Goal: Transaction & Acquisition: Purchase product/service

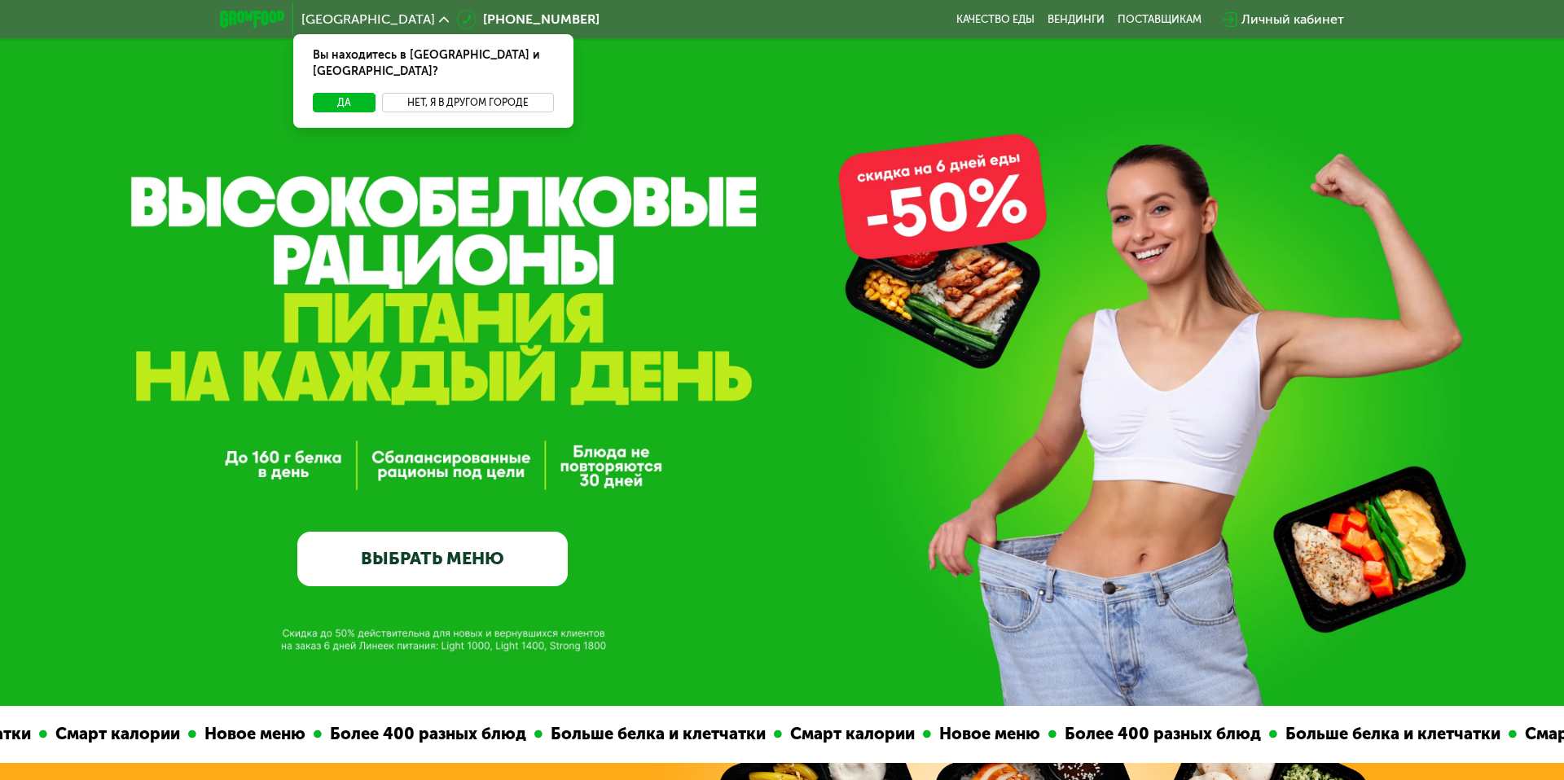
click at [432, 93] on button "Нет, я в другом городе" at bounding box center [468, 103] width 172 height 20
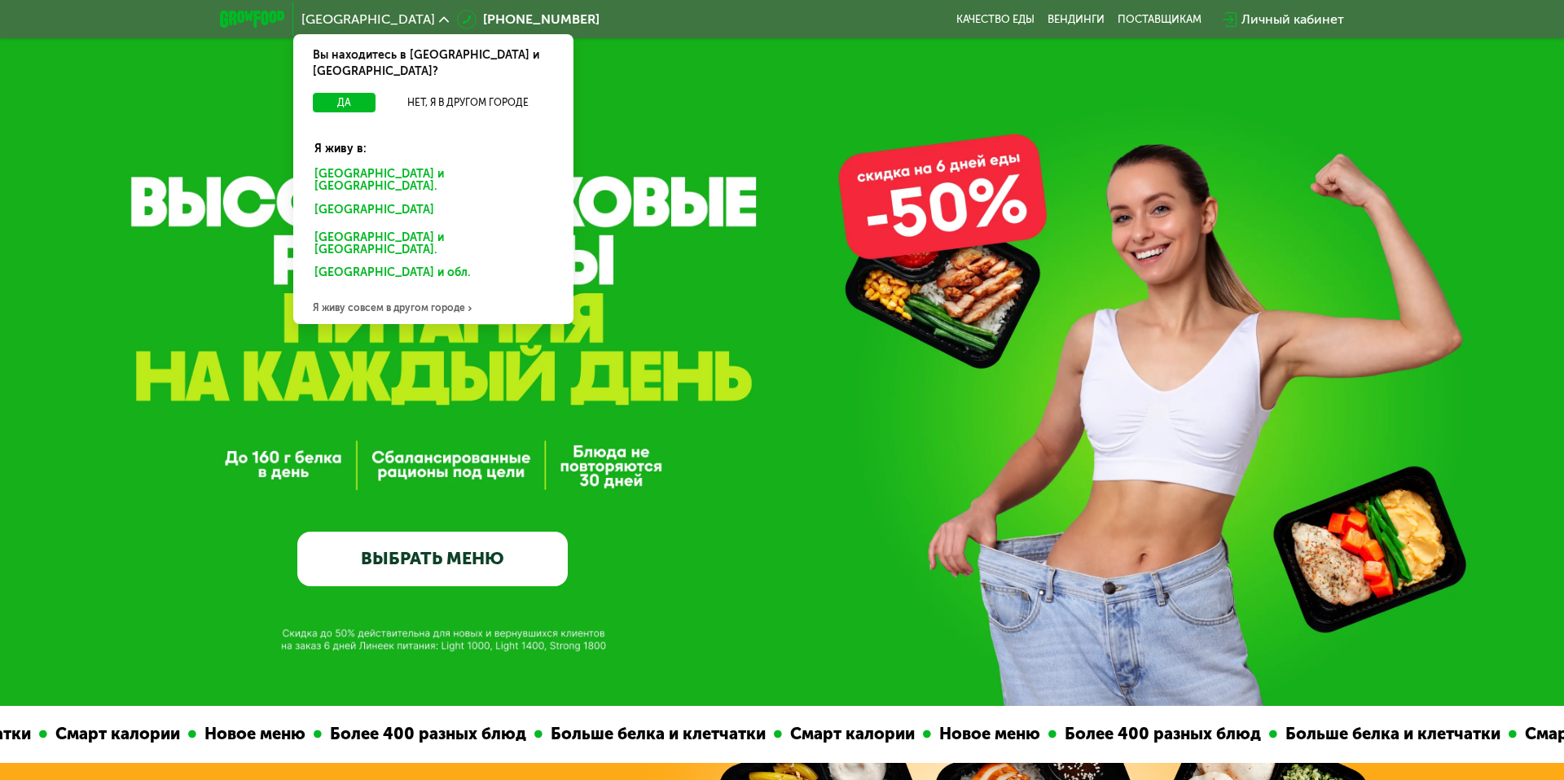
click at [386, 164] on div "Санкт-Петербурге и обл." at bounding box center [433, 181] width 261 height 34
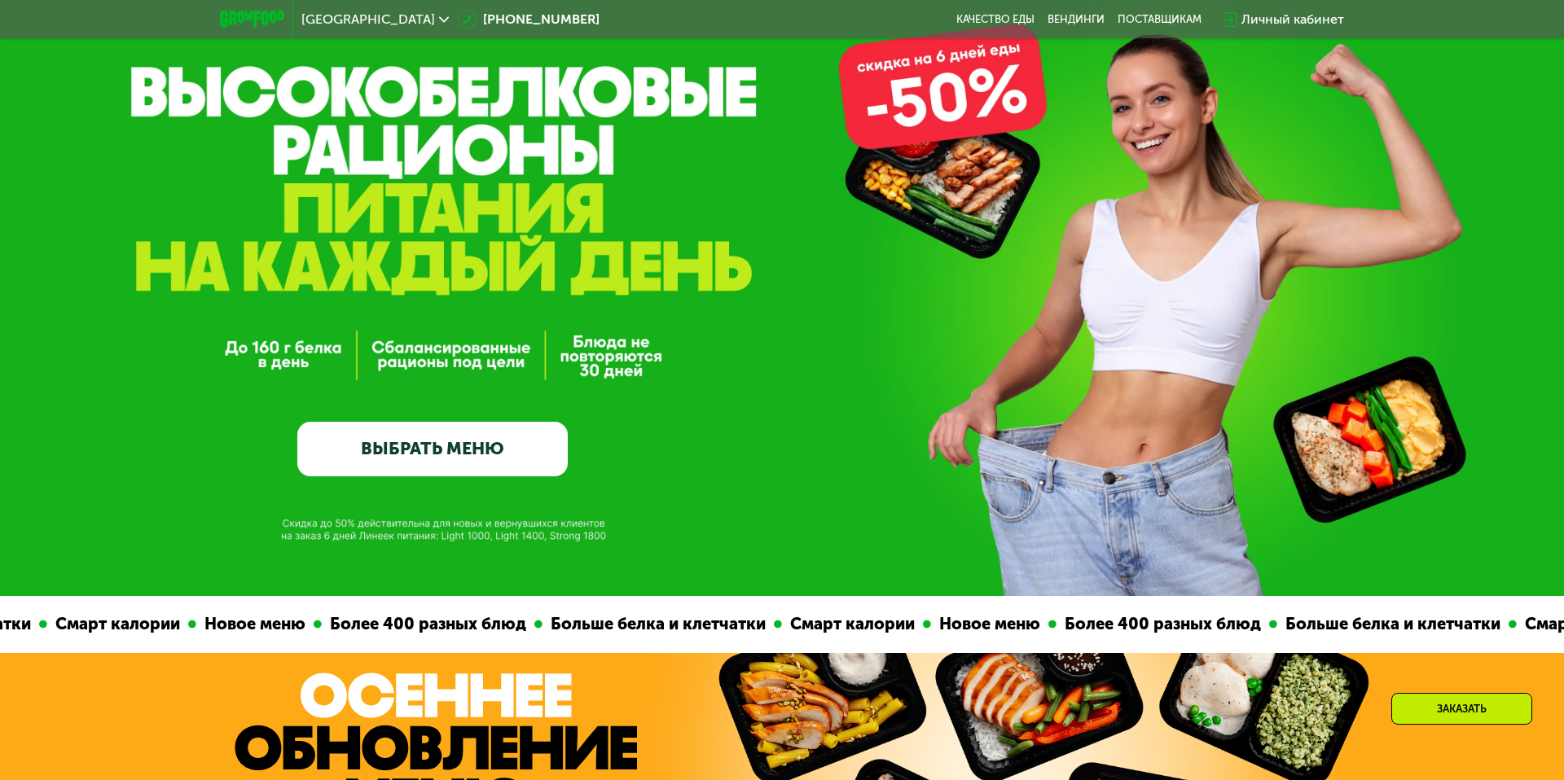
click at [439, 437] on link "ВЫБРАТЬ МЕНЮ" at bounding box center [432, 449] width 270 height 55
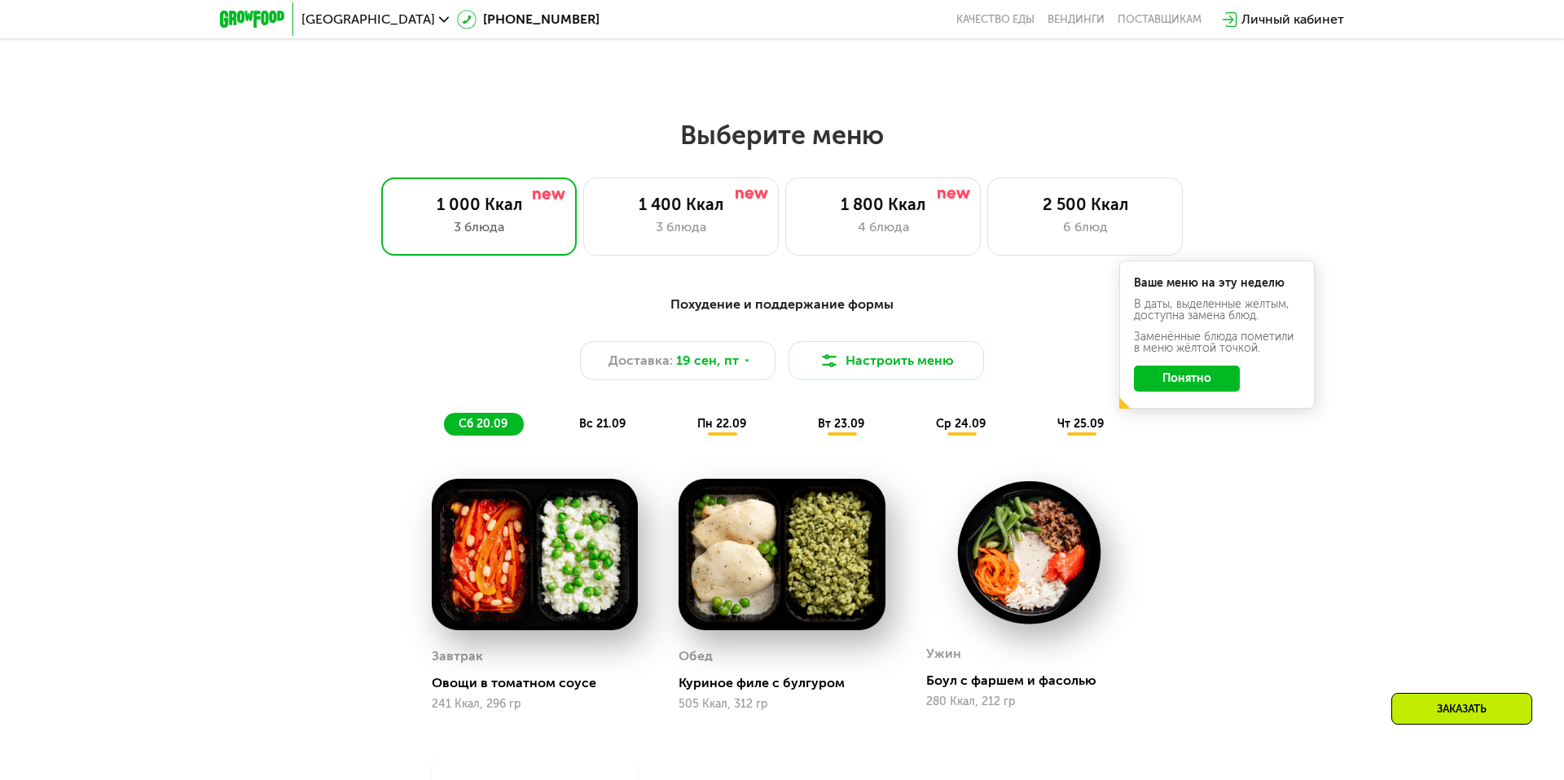
scroll to position [1356, 0]
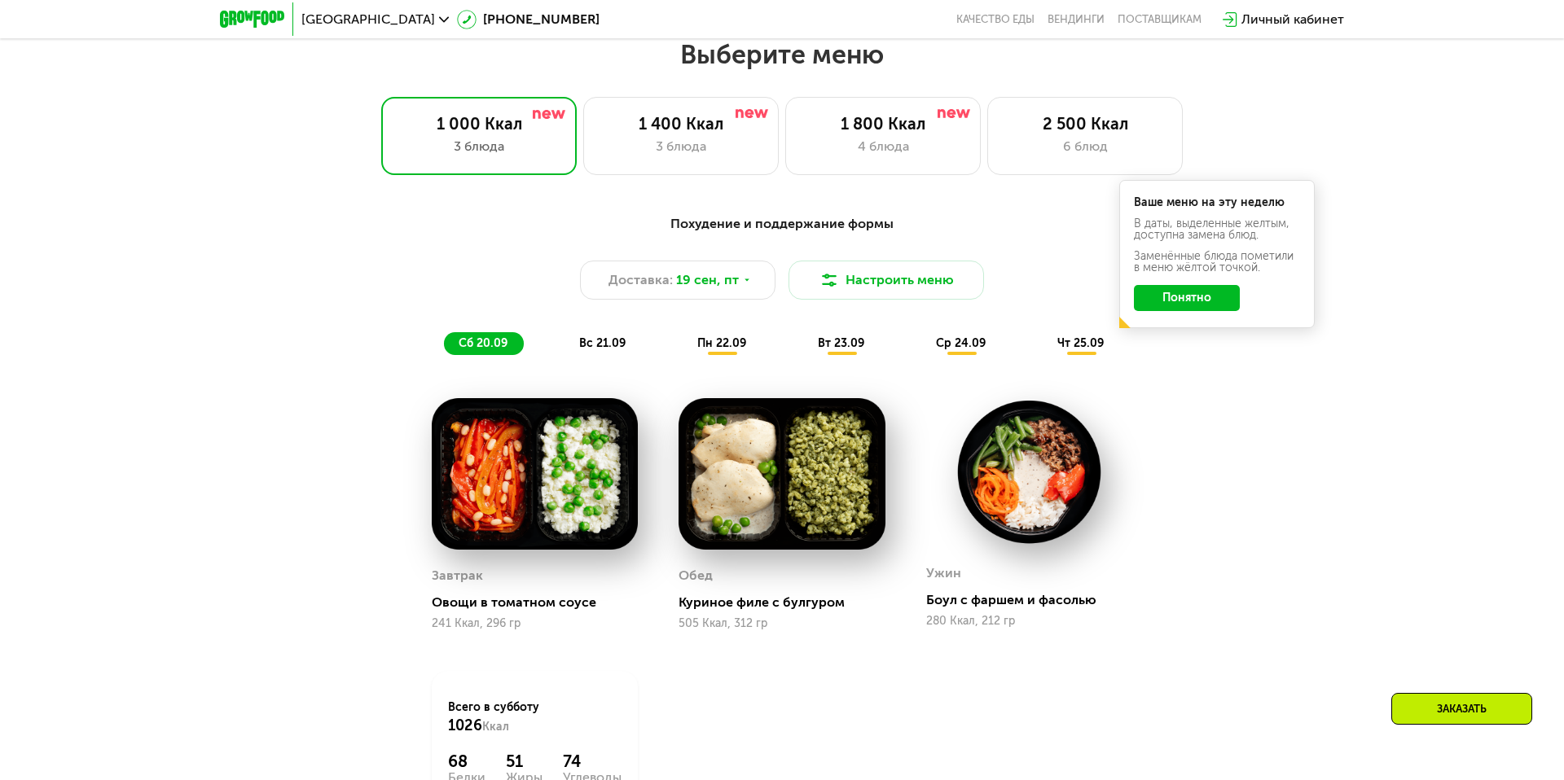
click at [1181, 295] on button "Понятно" at bounding box center [1187, 298] width 106 height 26
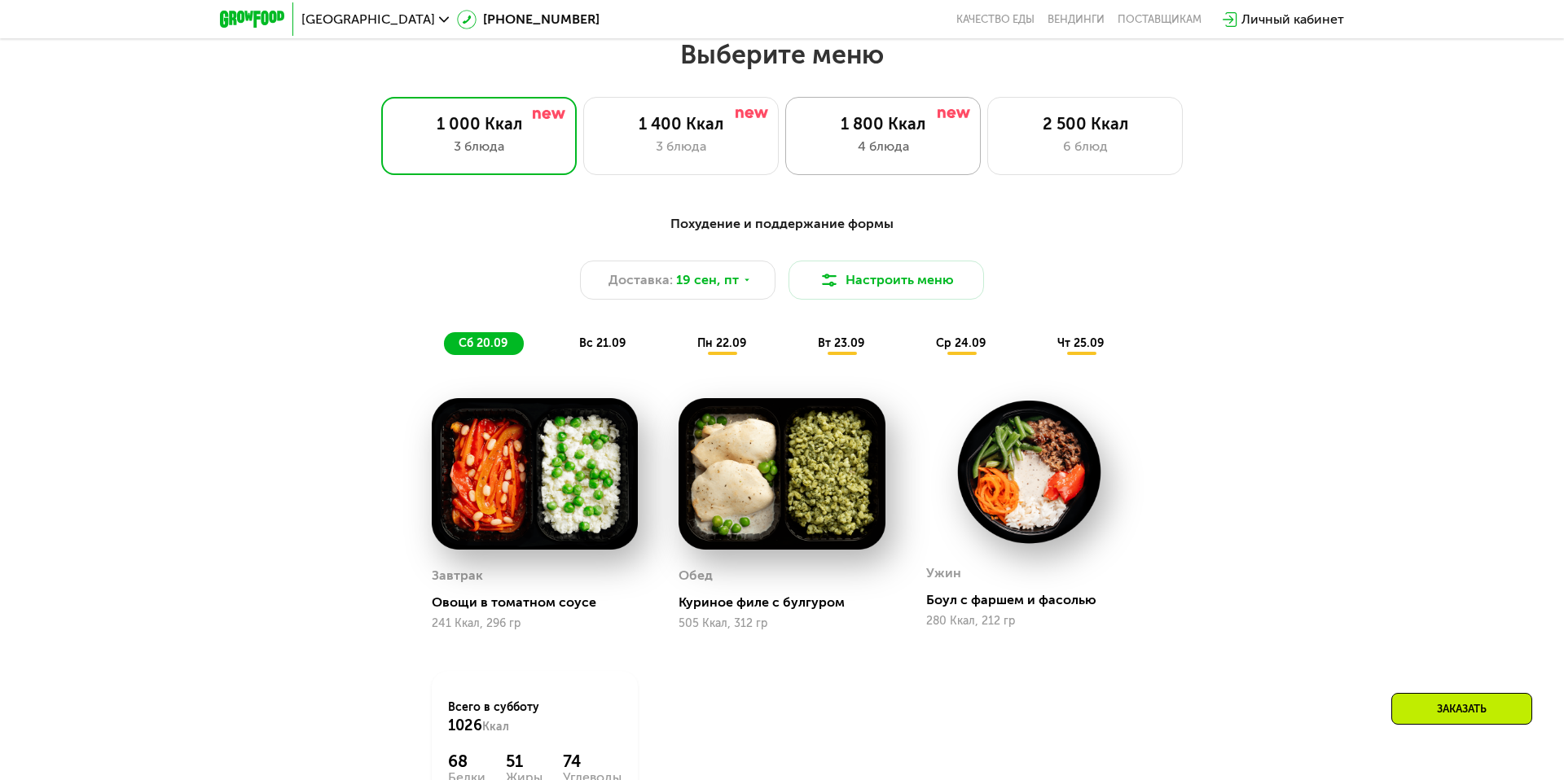
click at [907, 143] on div "4 блюда" at bounding box center [882, 147] width 161 height 20
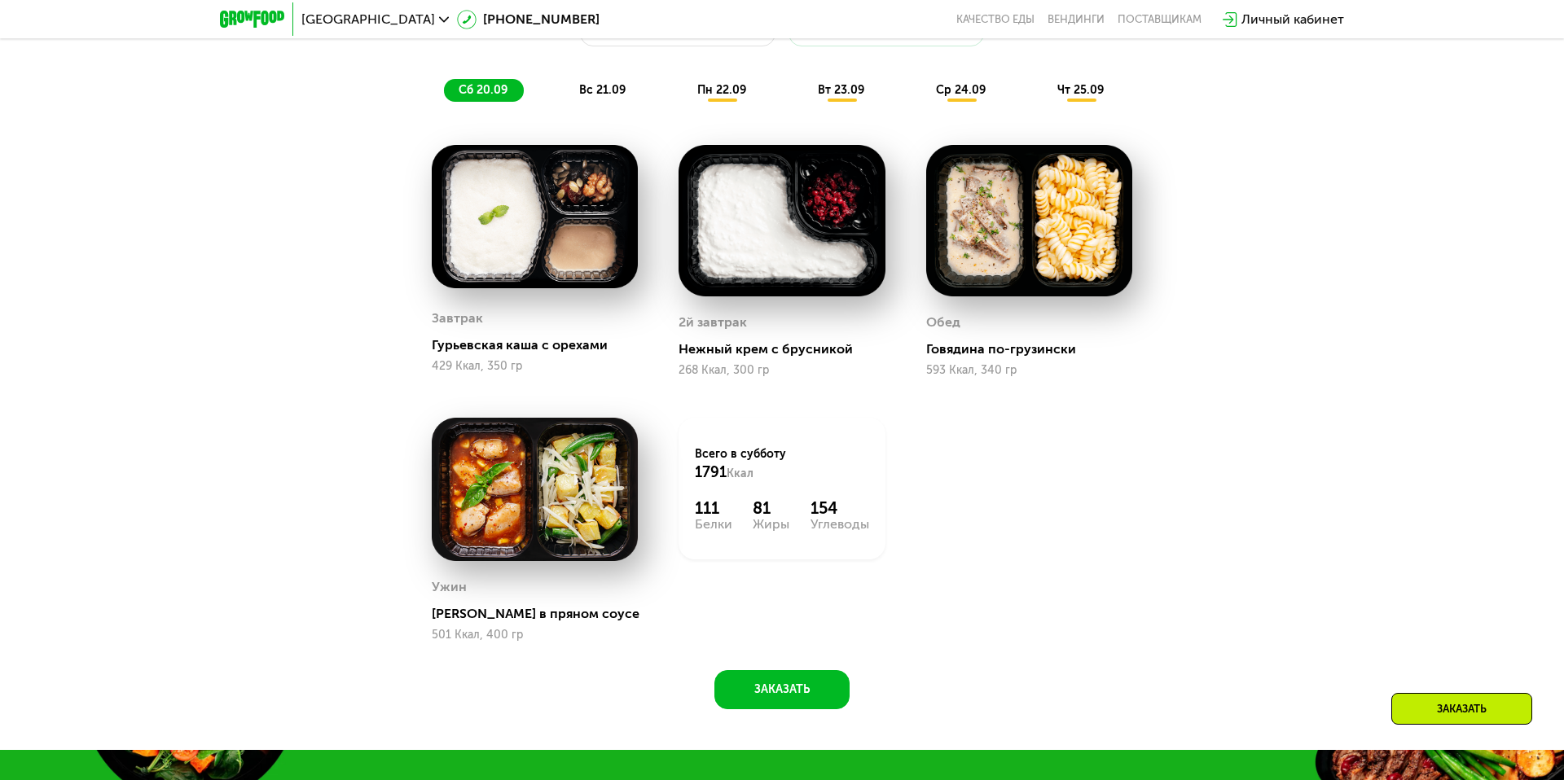
scroll to position [1612, 0]
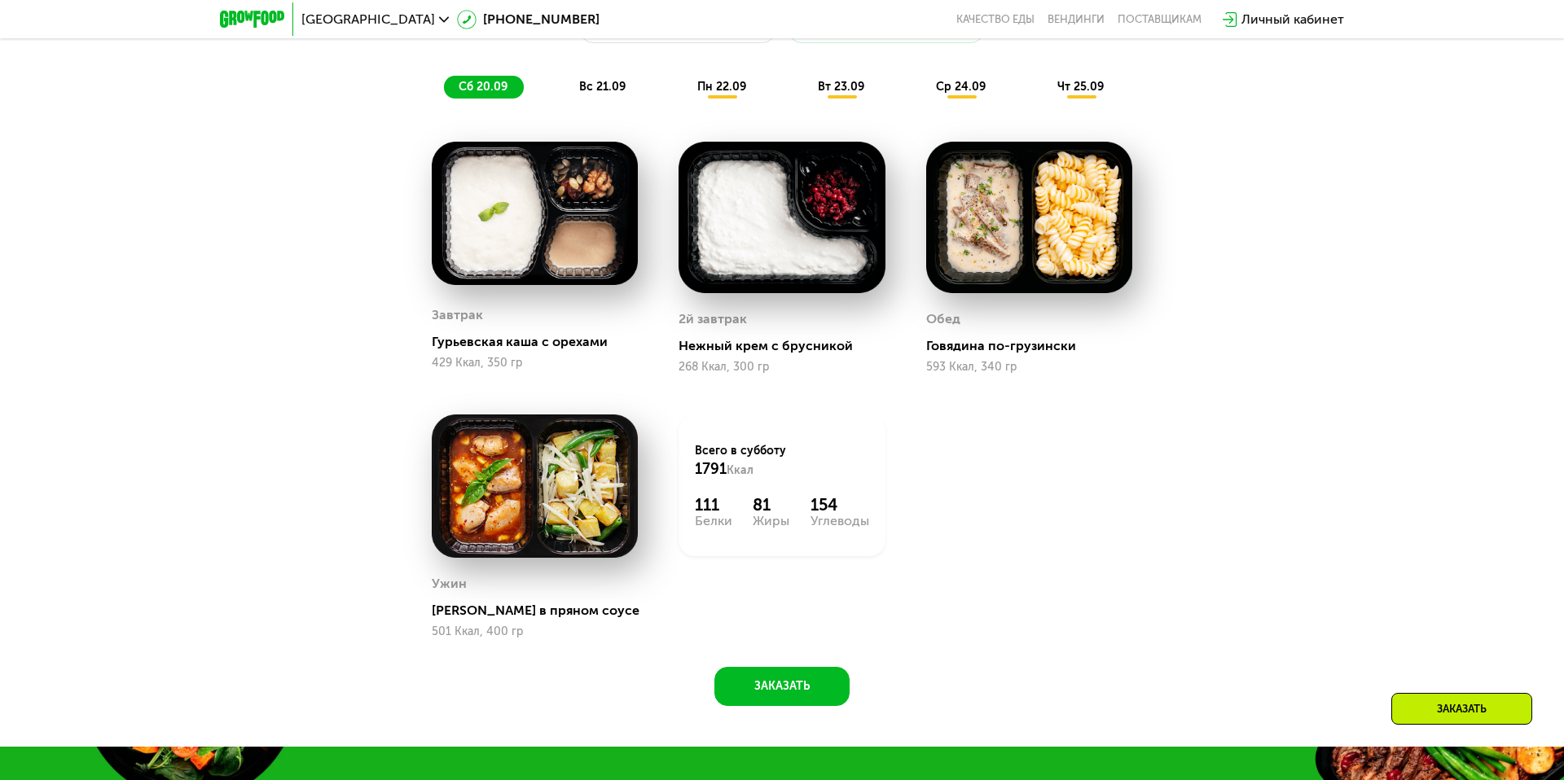
click at [601, 89] on span "вс 21.09" at bounding box center [602, 87] width 46 height 14
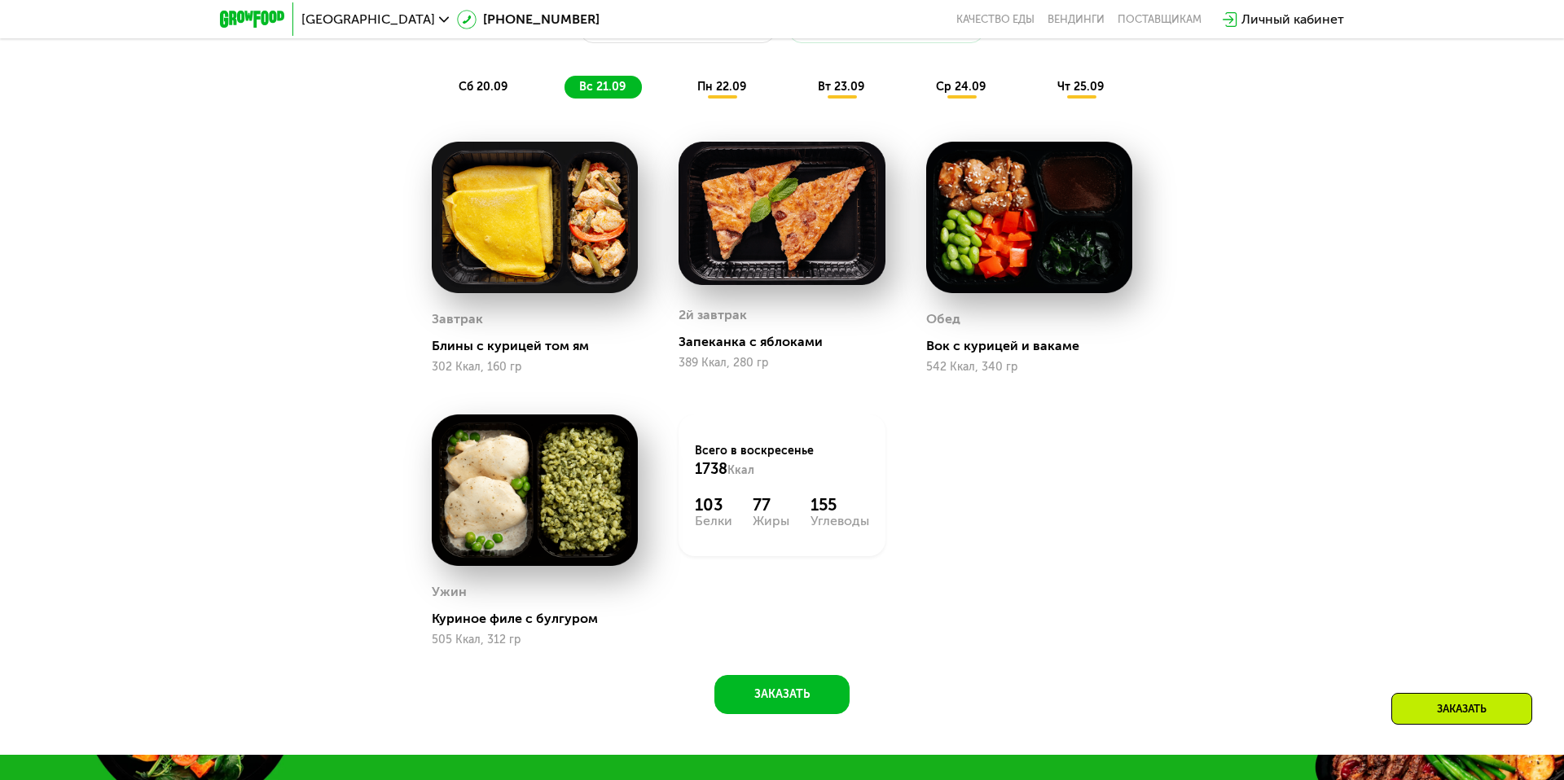
click at [703, 93] on span "пн 22.09" at bounding box center [721, 87] width 49 height 14
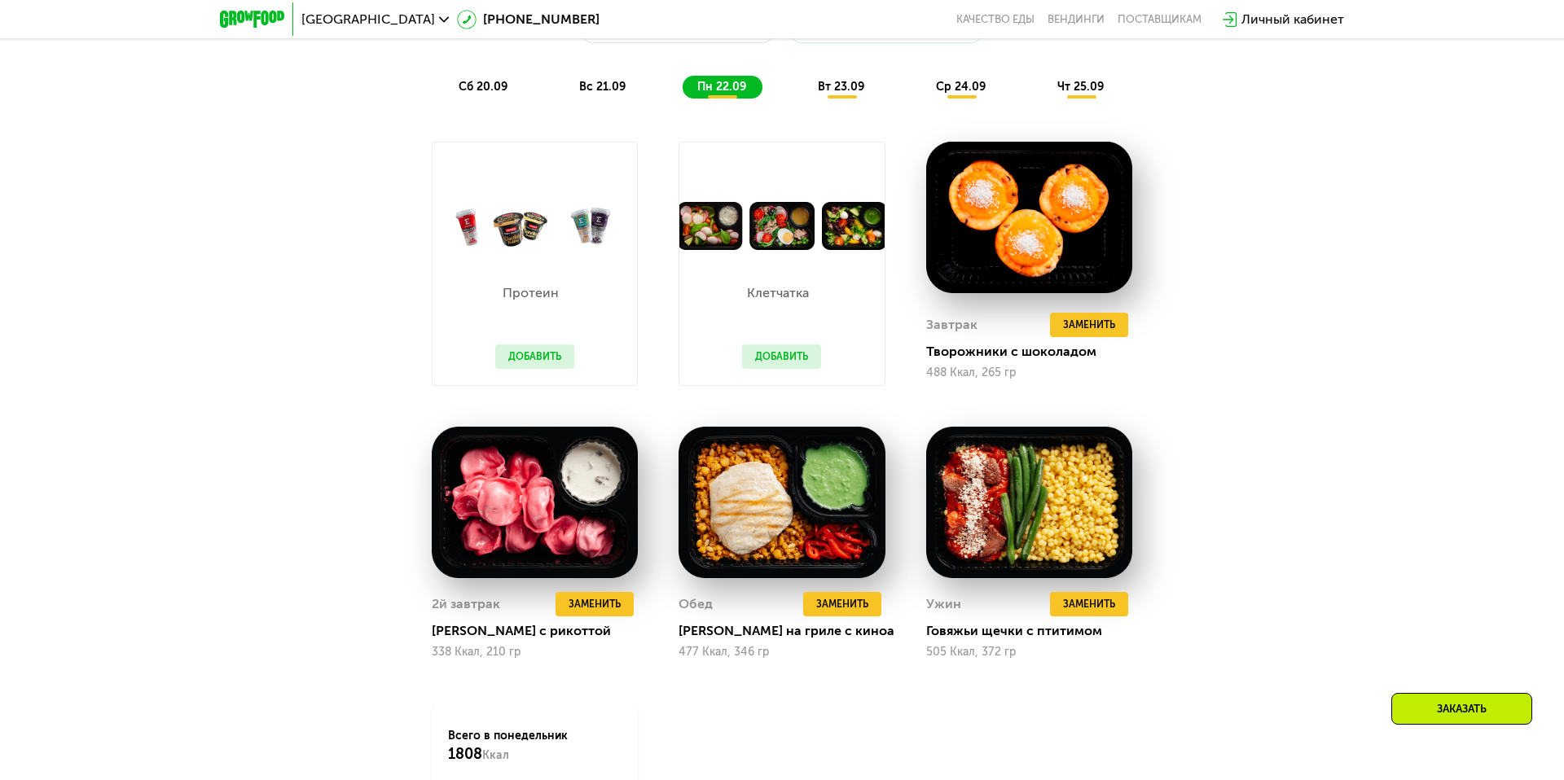
click at [633, 90] on div "вс 21.09" at bounding box center [603, 87] width 77 height 23
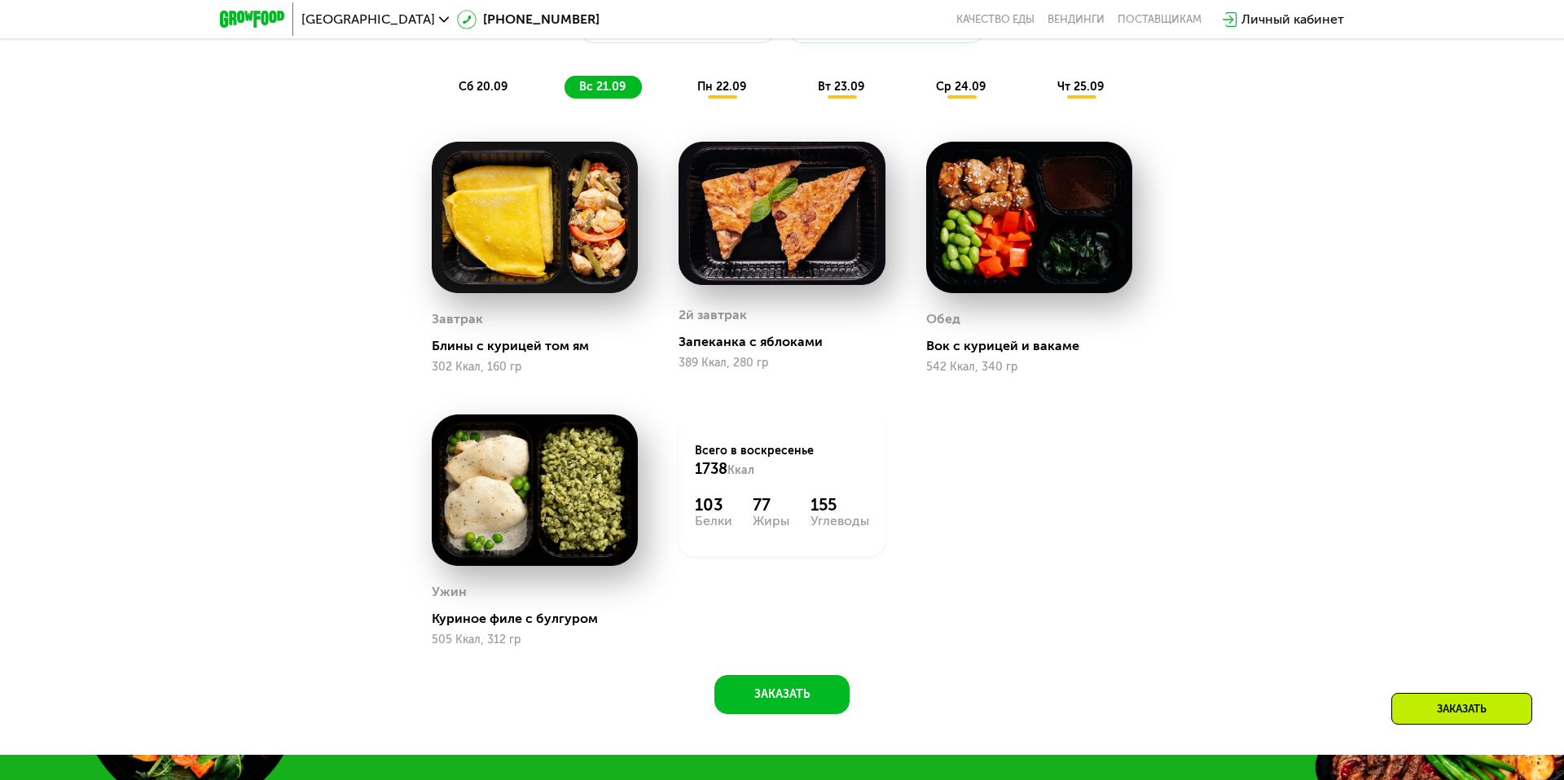
click at [722, 95] on div "пн 22.09" at bounding box center [723, 87] width 80 height 23
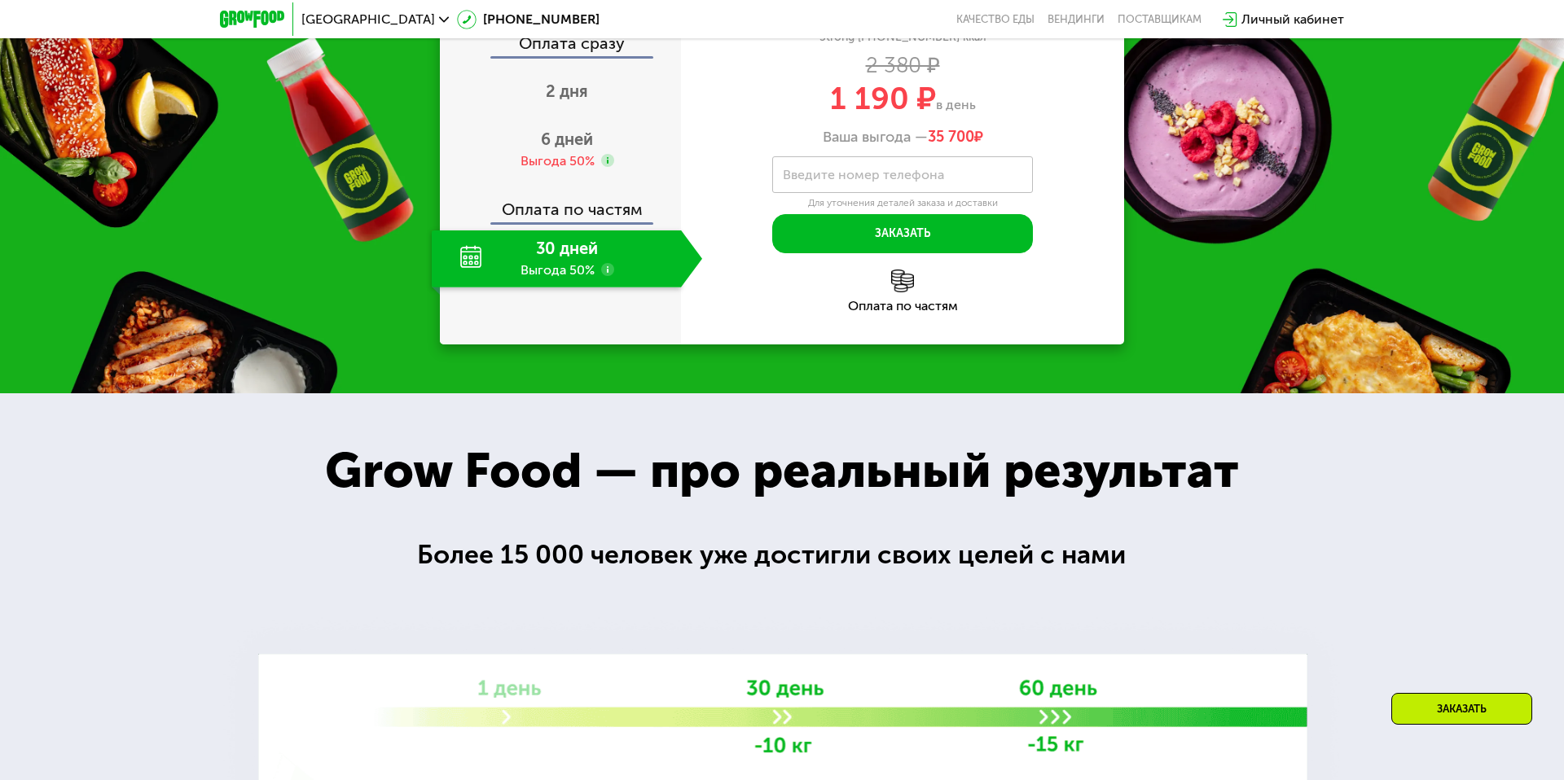
scroll to position [2614, 0]
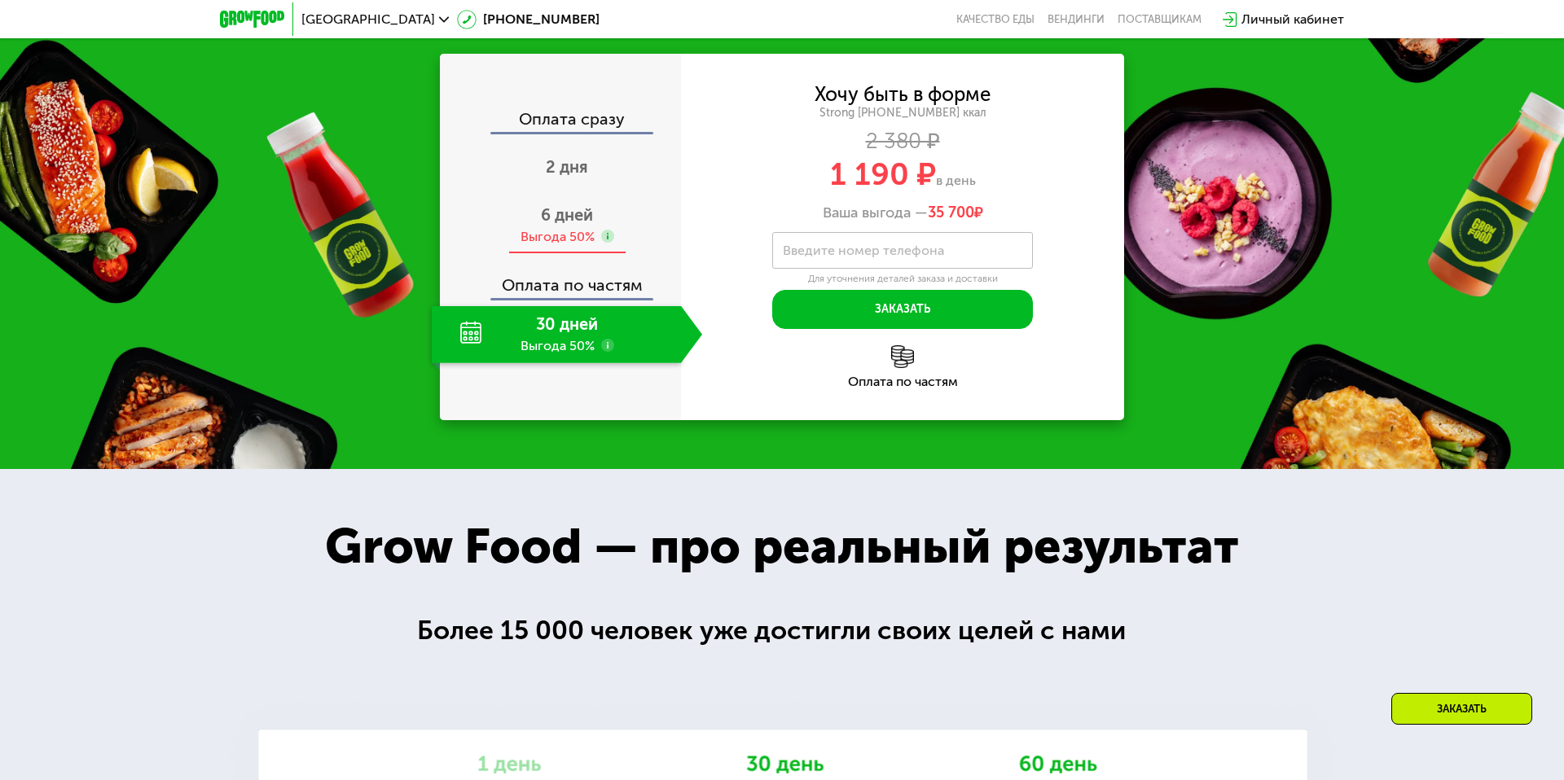
click at [576, 214] on span "6 дней" at bounding box center [567, 215] width 52 height 20
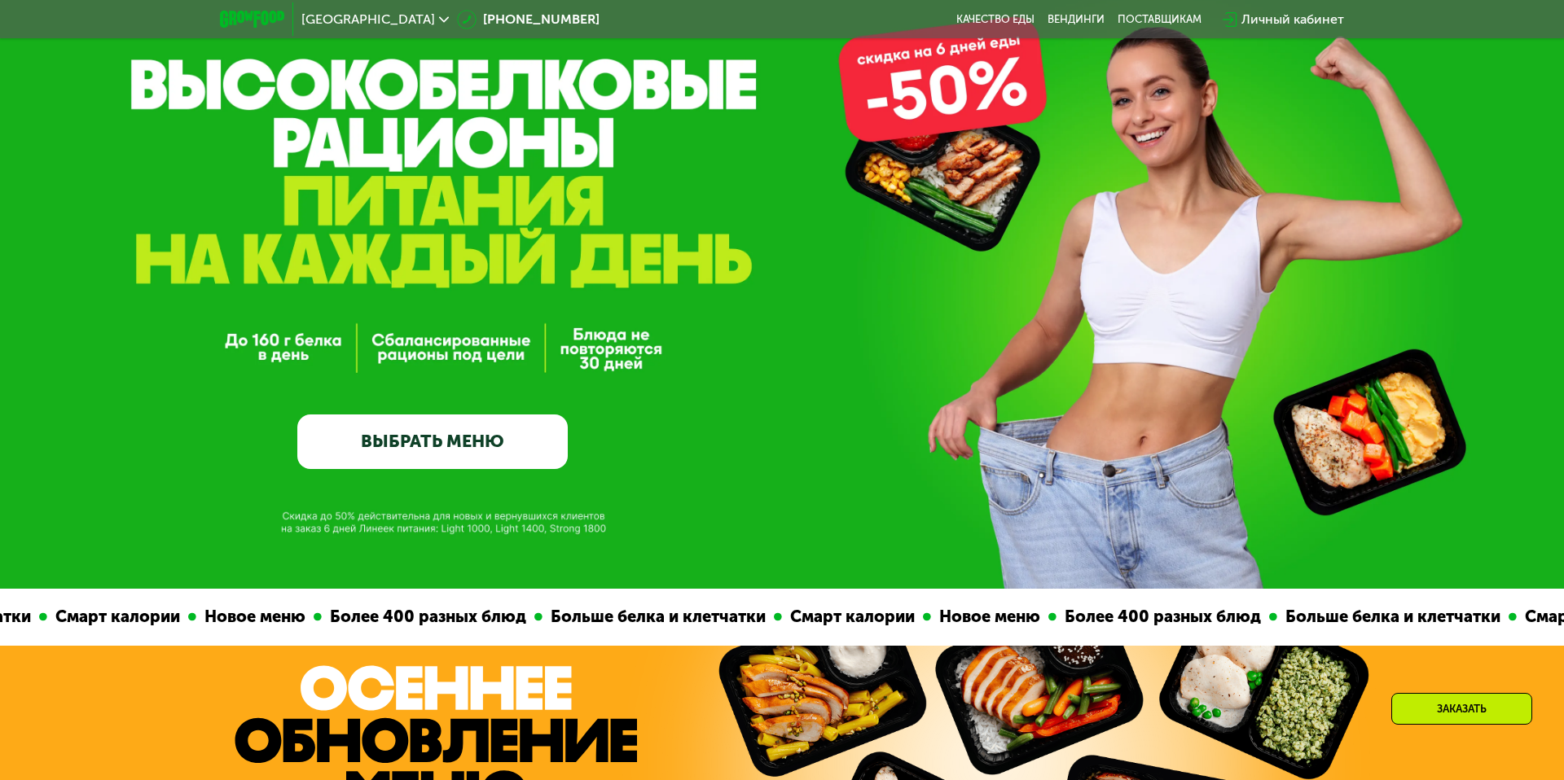
scroll to position [0, 0]
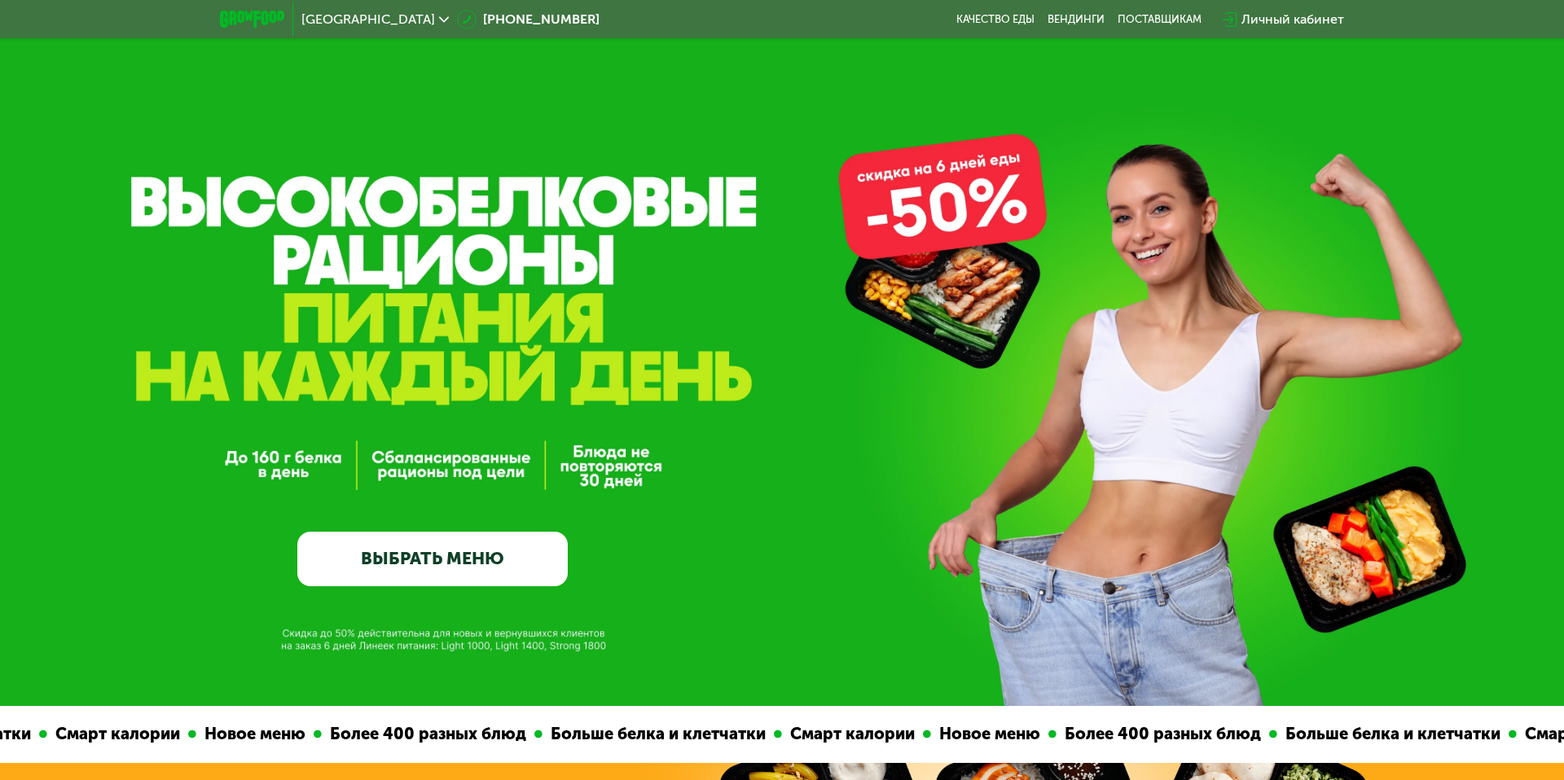
click at [491, 552] on link "ВЫБРАТЬ МЕНЮ" at bounding box center [432, 559] width 270 height 55
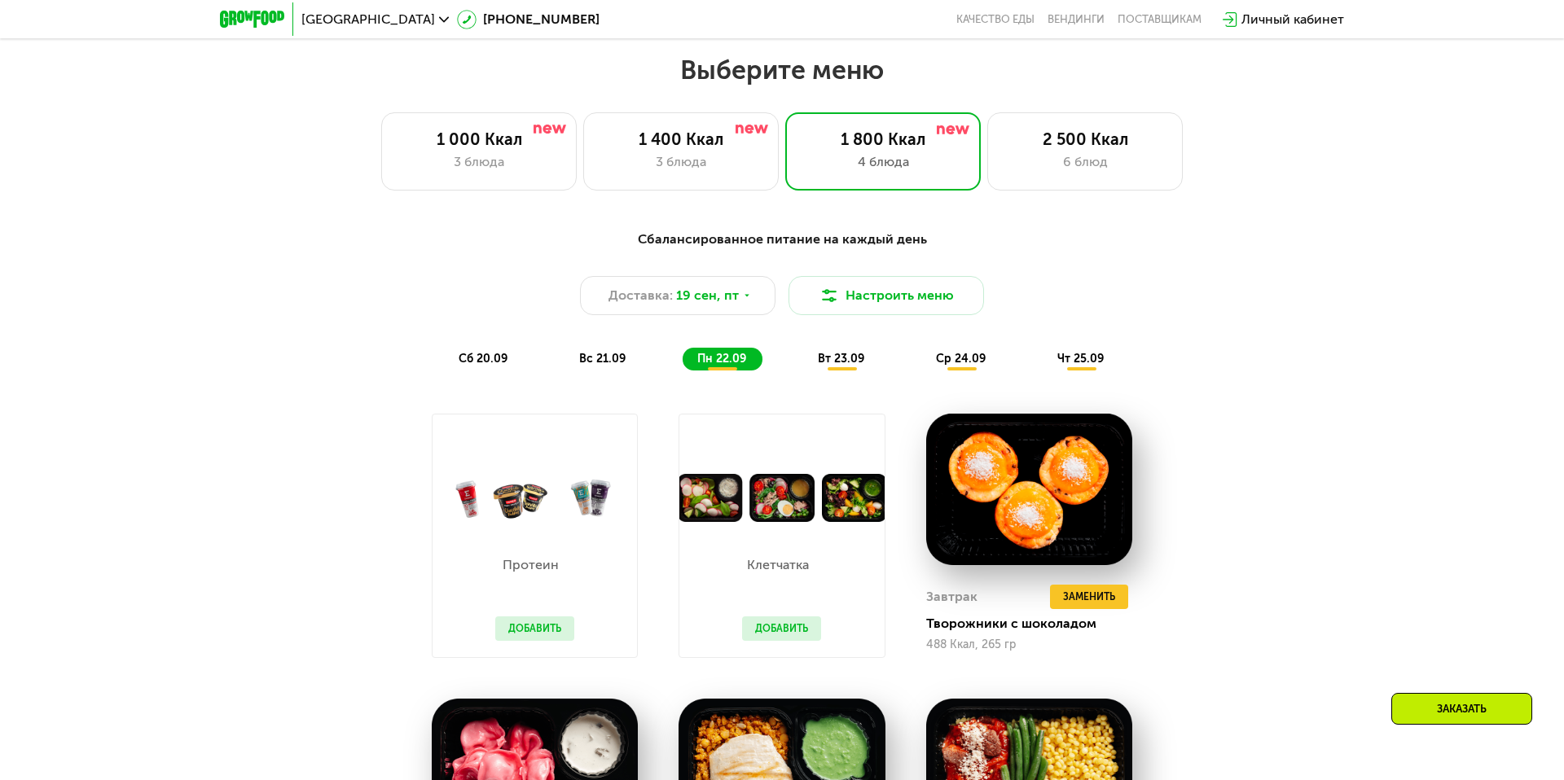
scroll to position [1356, 0]
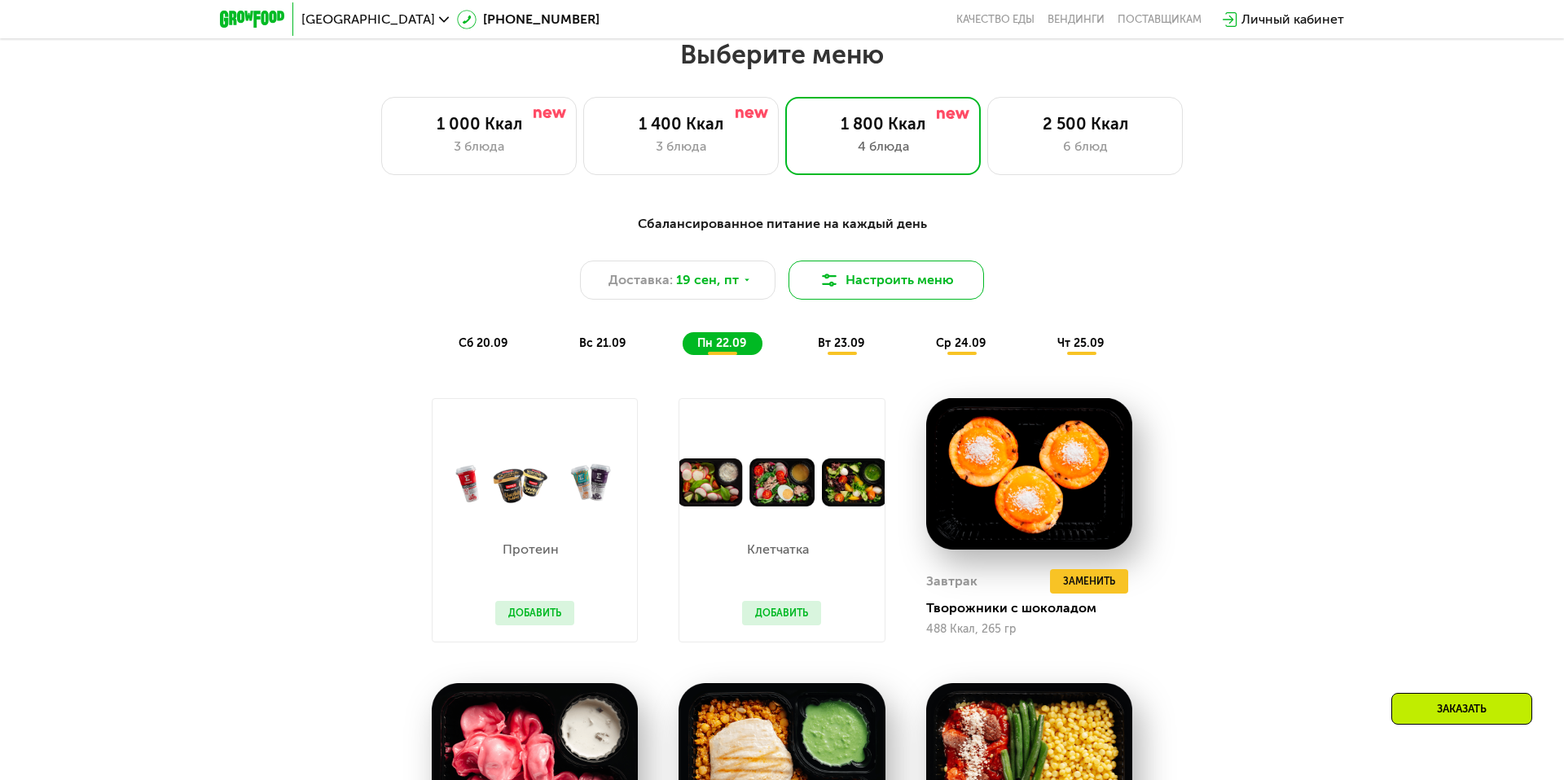
click at [826, 270] on img at bounding box center [830, 280] width 20 height 20
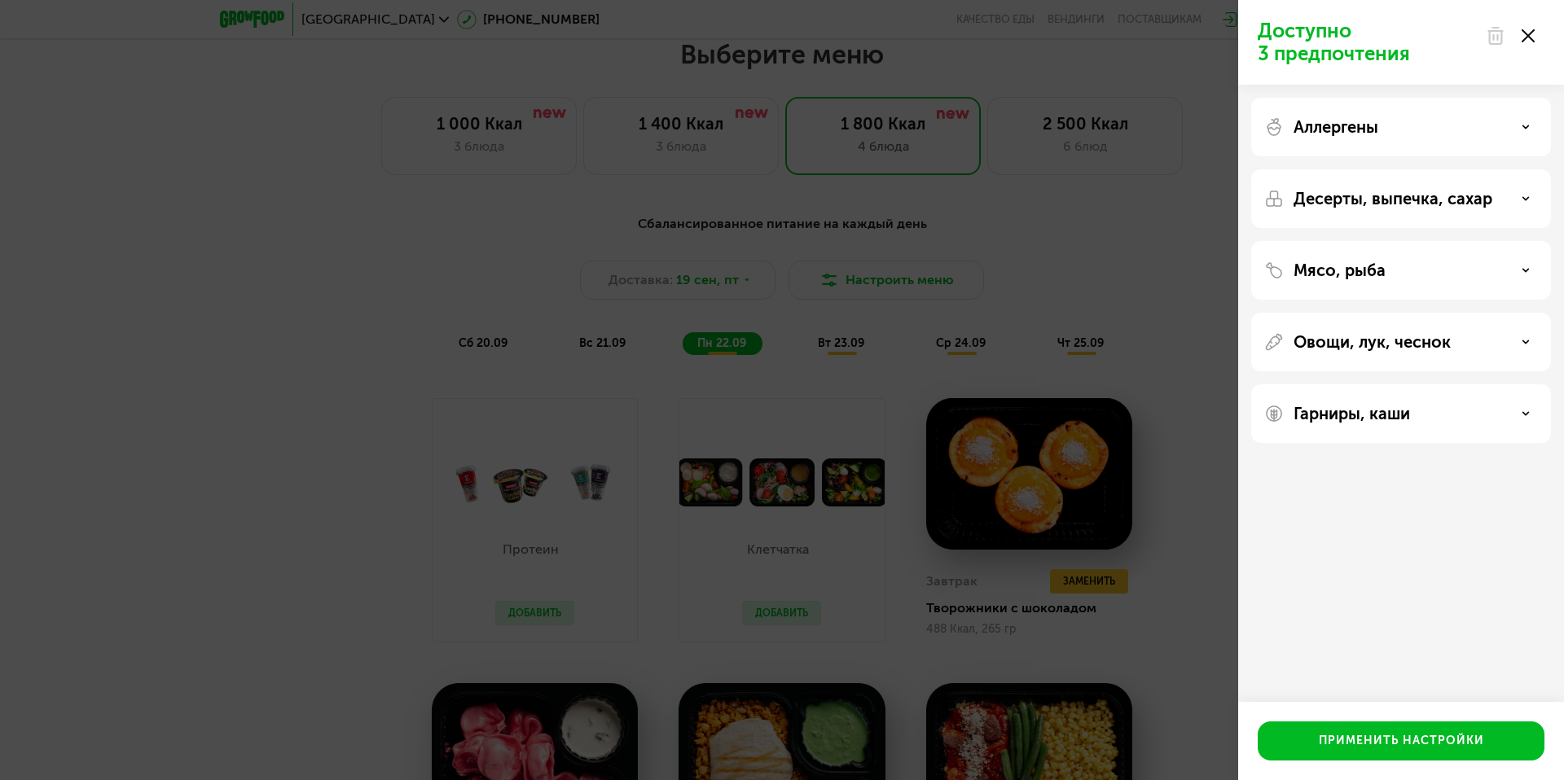
click at [1374, 132] on p "Аллергены" at bounding box center [1336, 127] width 85 height 20
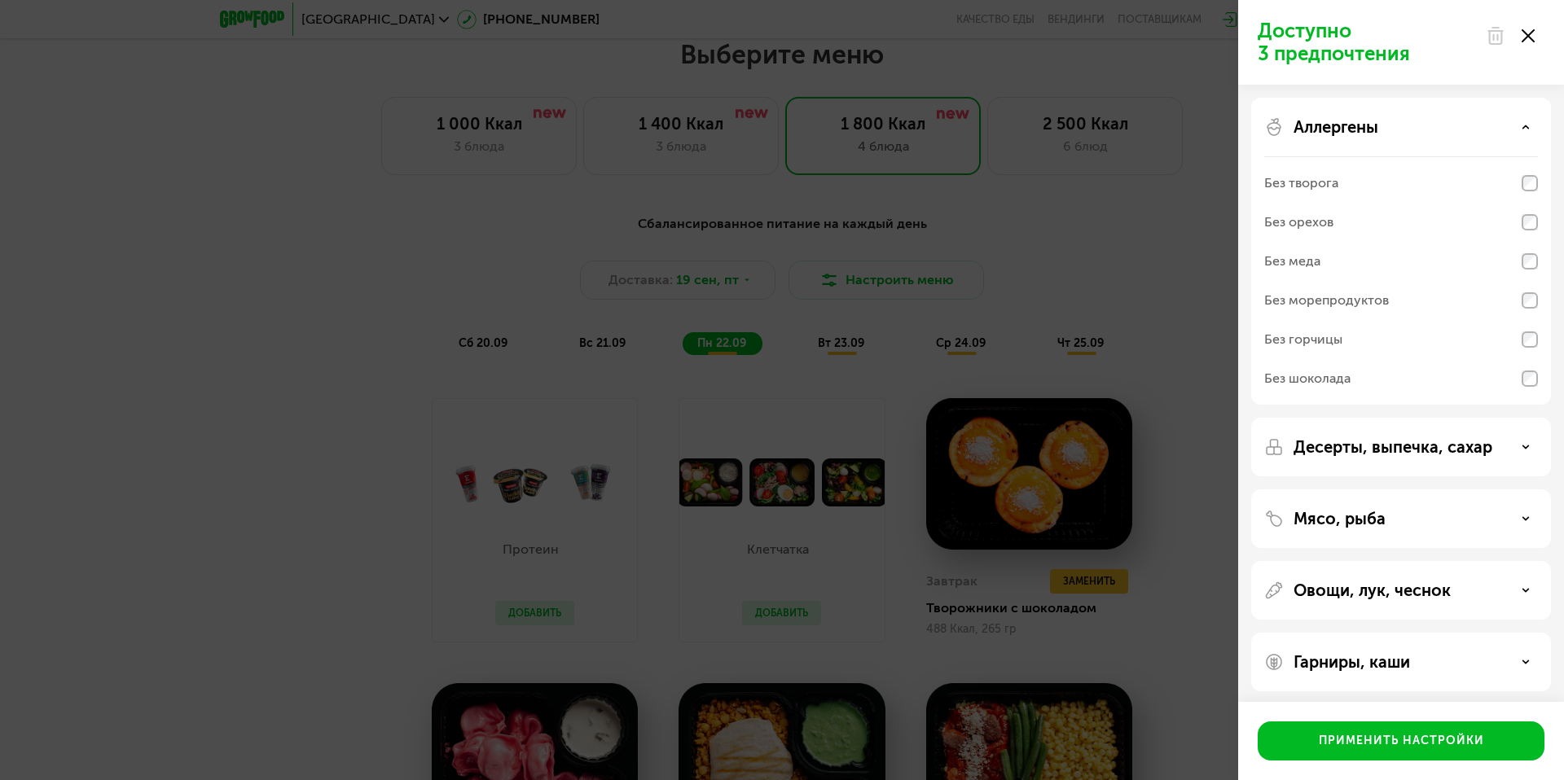
click at [1357, 143] on div "Аллергены Без творога Без орехов Без меда Без морепродуктов Без горчицы Без шок…" at bounding box center [1401, 251] width 300 height 307
click at [1522, 124] on icon at bounding box center [1526, 127] width 8 height 8
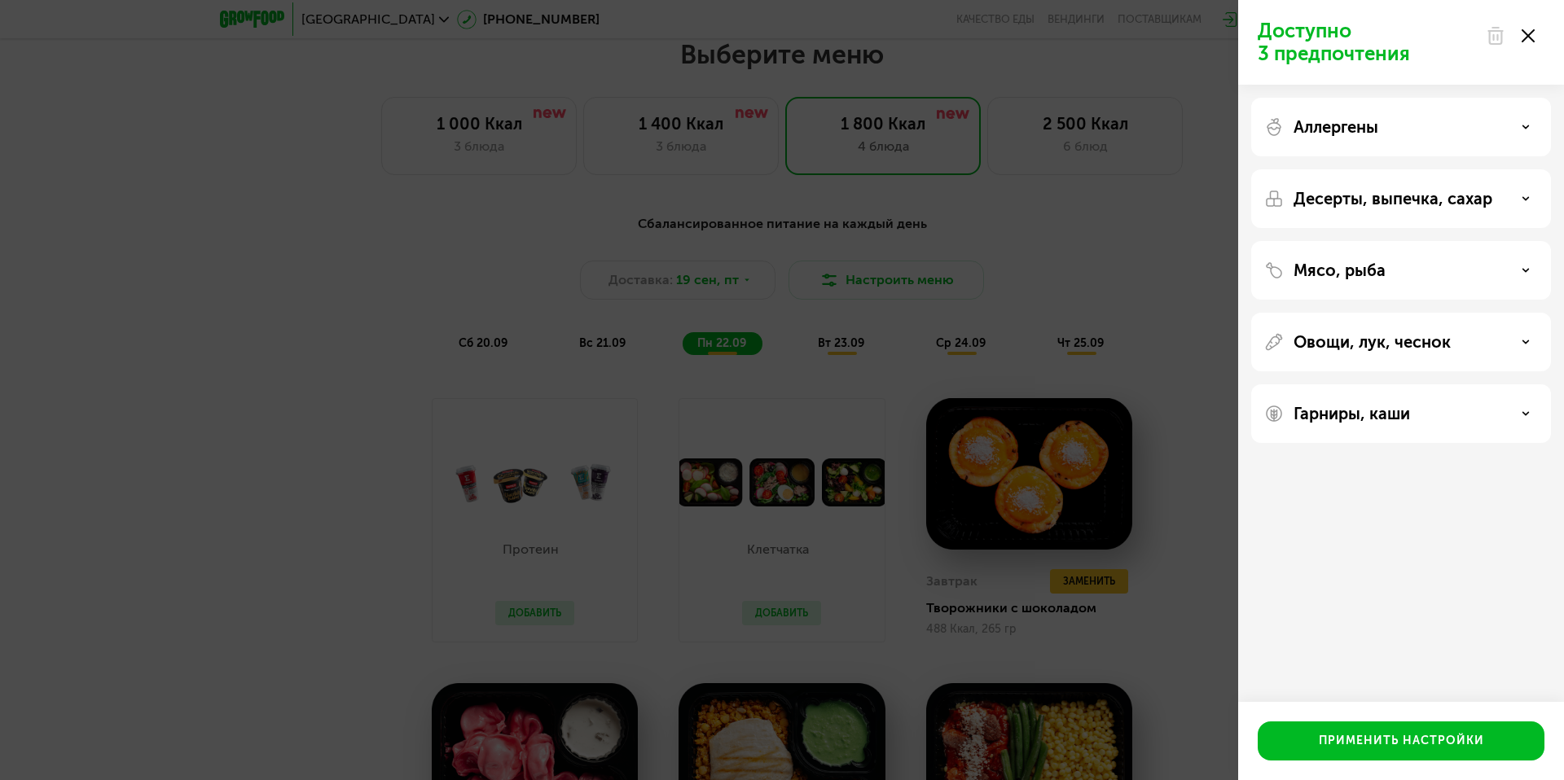
click at [1406, 196] on p "Десерты, выпечка, сахар" at bounding box center [1393, 199] width 199 height 20
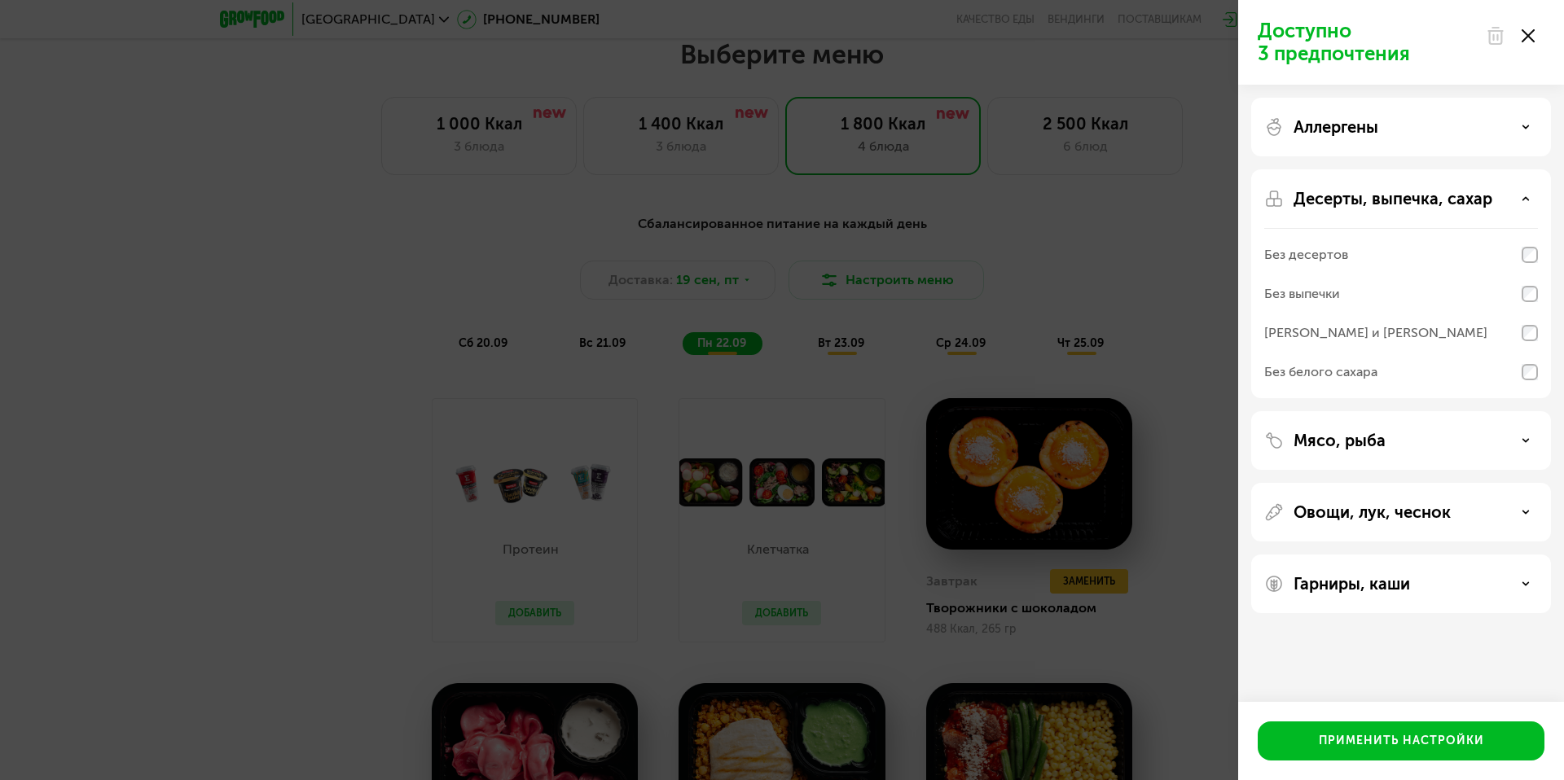
click at [1406, 196] on p "Десерты, выпечка, сахар" at bounding box center [1393, 199] width 199 height 20
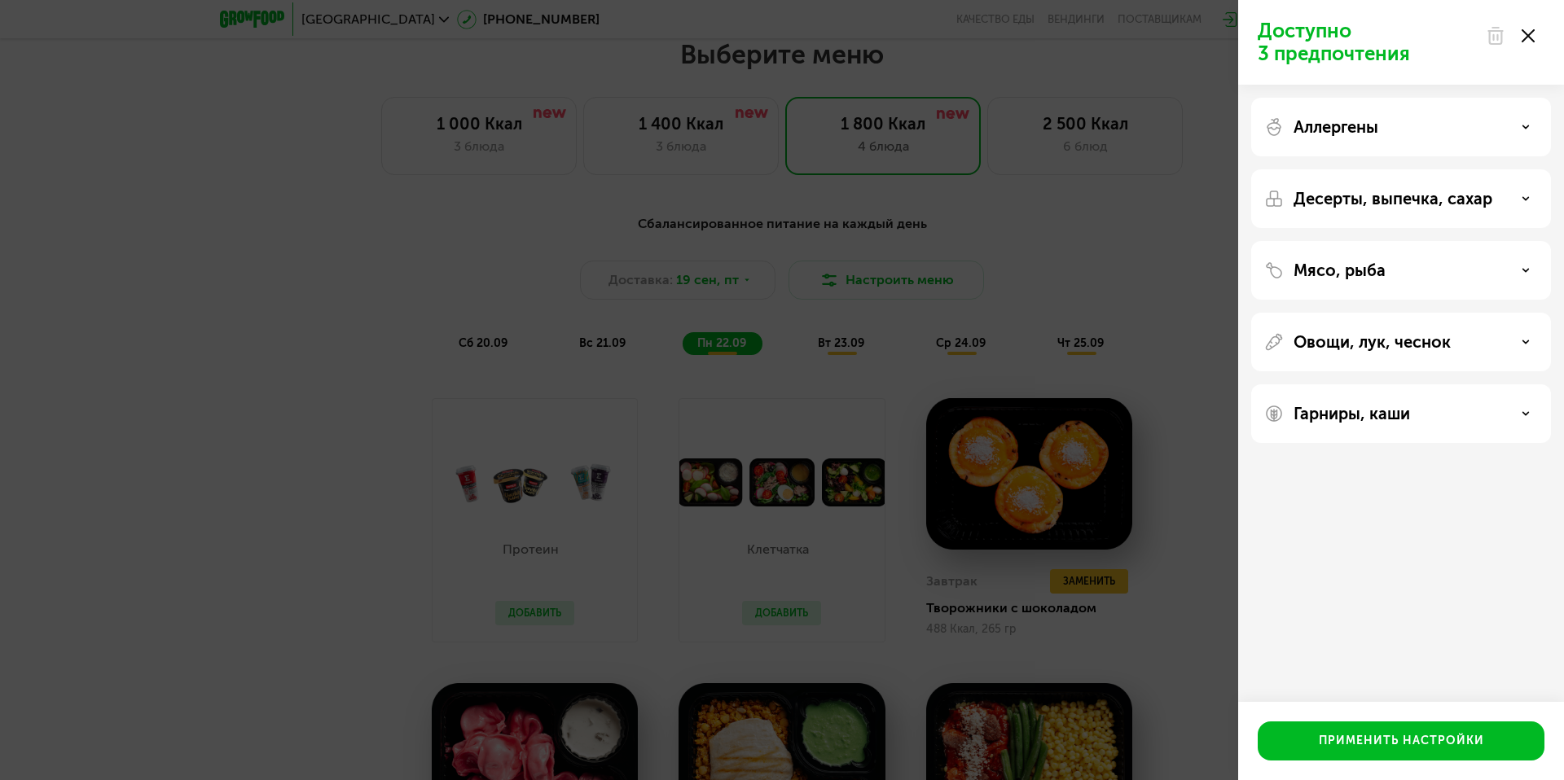
click at [1382, 284] on div "Мясо, рыба" at bounding box center [1401, 270] width 300 height 59
click at [1391, 271] on div "Мясо, рыба" at bounding box center [1401, 271] width 274 height 20
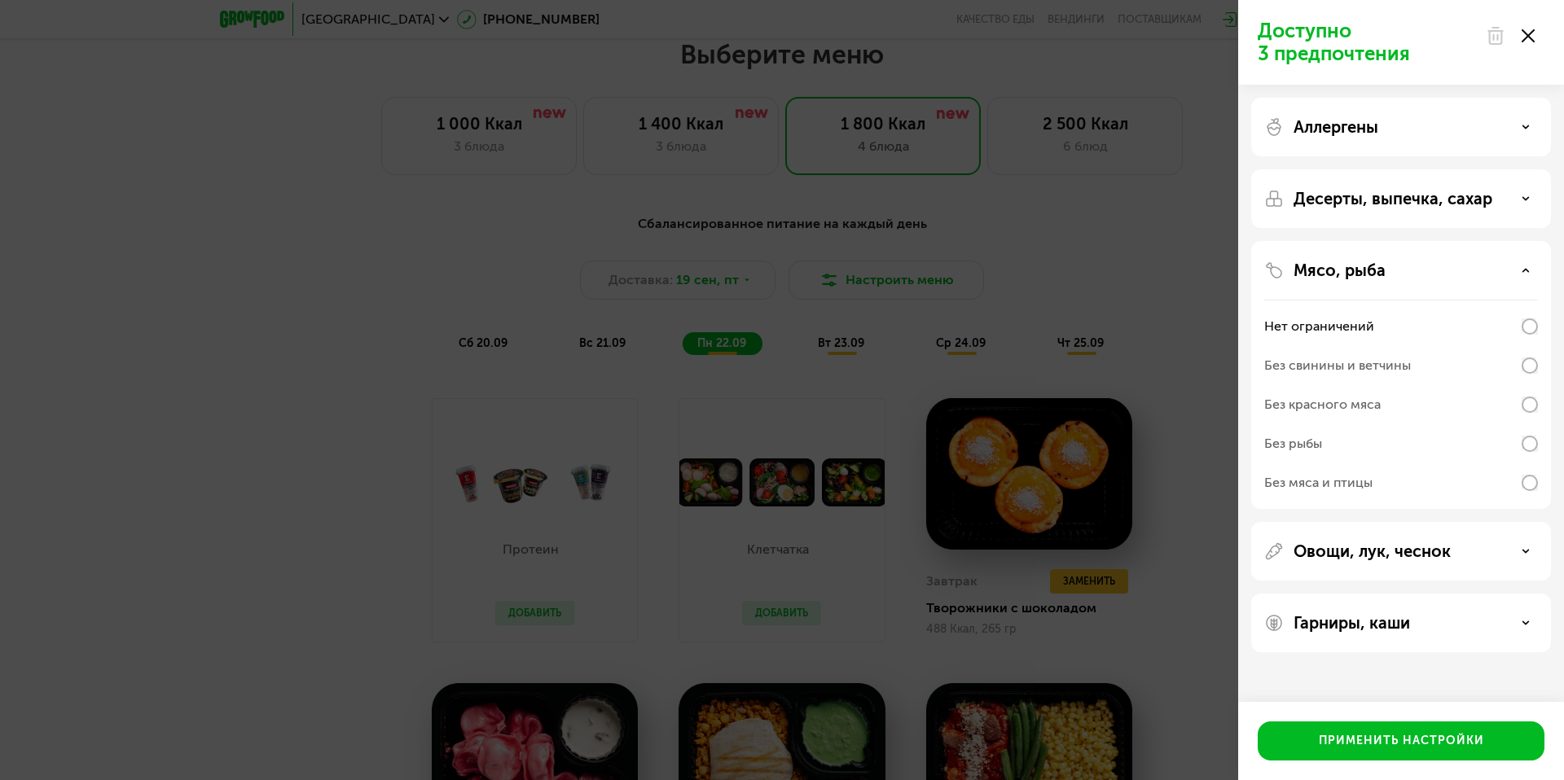
click at [1514, 271] on div "Мясо, рыба" at bounding box center [1401, 271] width 274 height 20
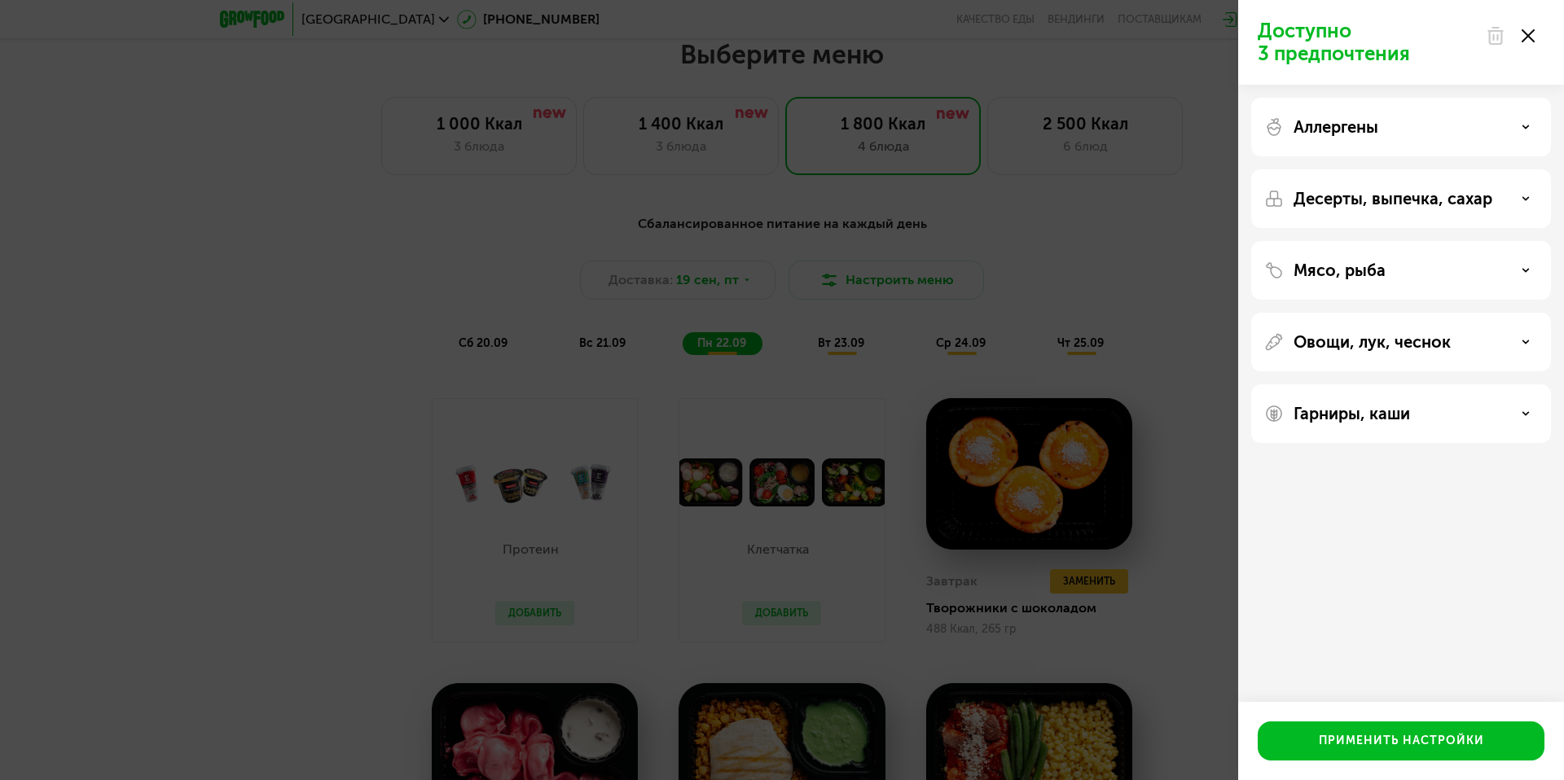
click at [1469, 337] on div "Овощи, лук, чеснок" at bounding box center [1401, 342] width 274 height 20
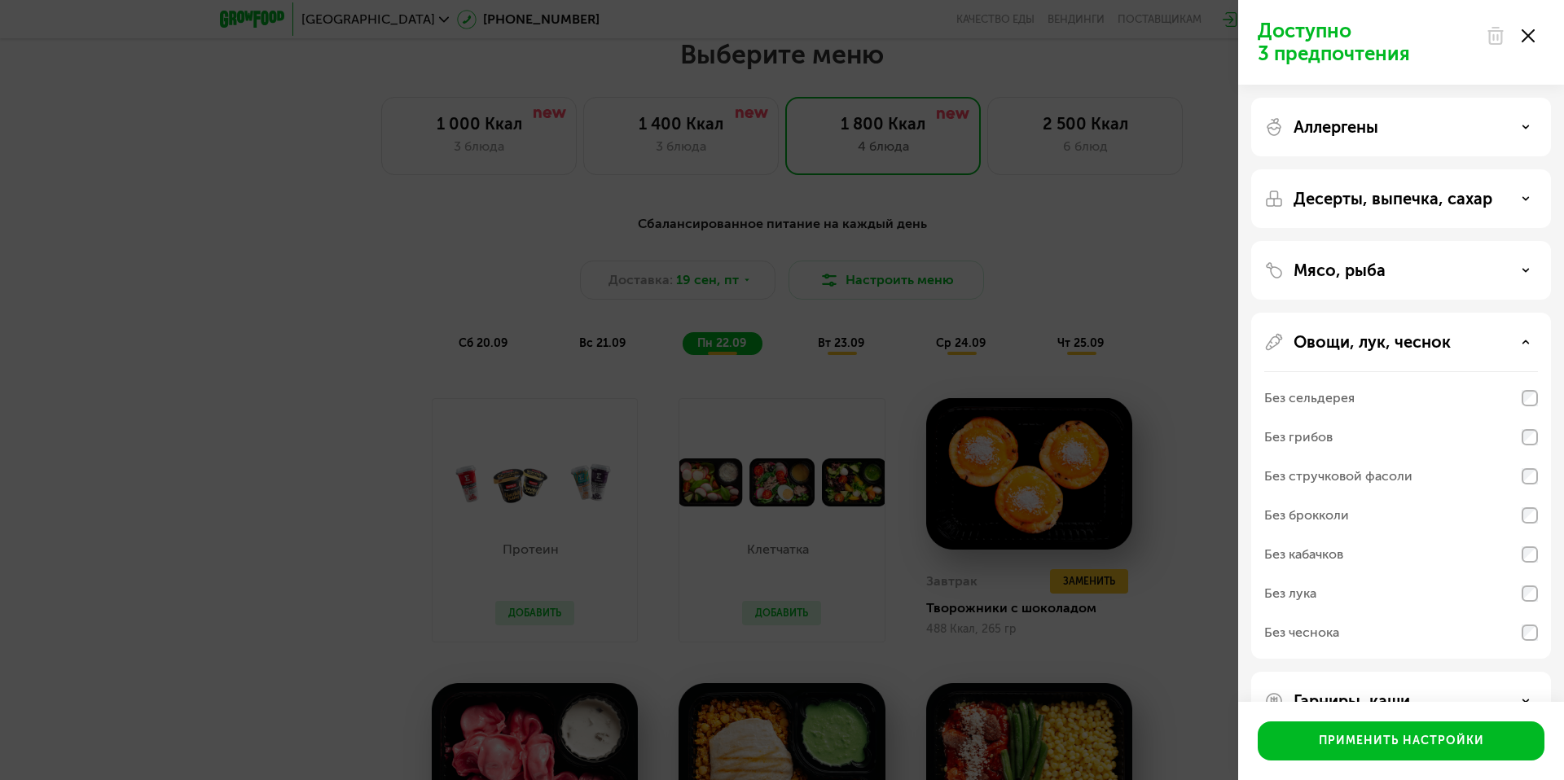
scroll to position [45, 0]
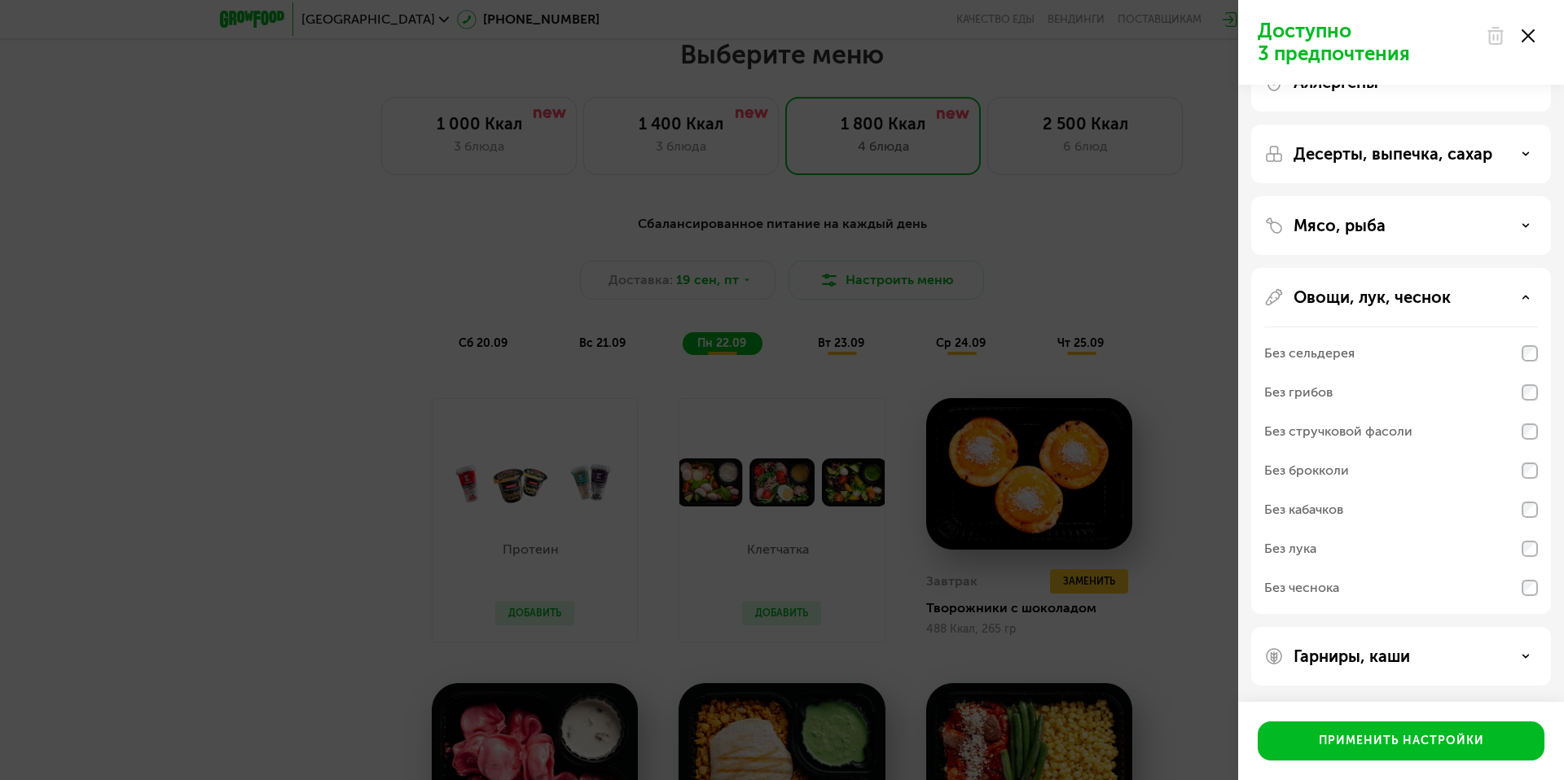
click at [1453, 289] on div "Овощи, лук, чеснок" at bounding box center [1401, 298] width 274 height 20
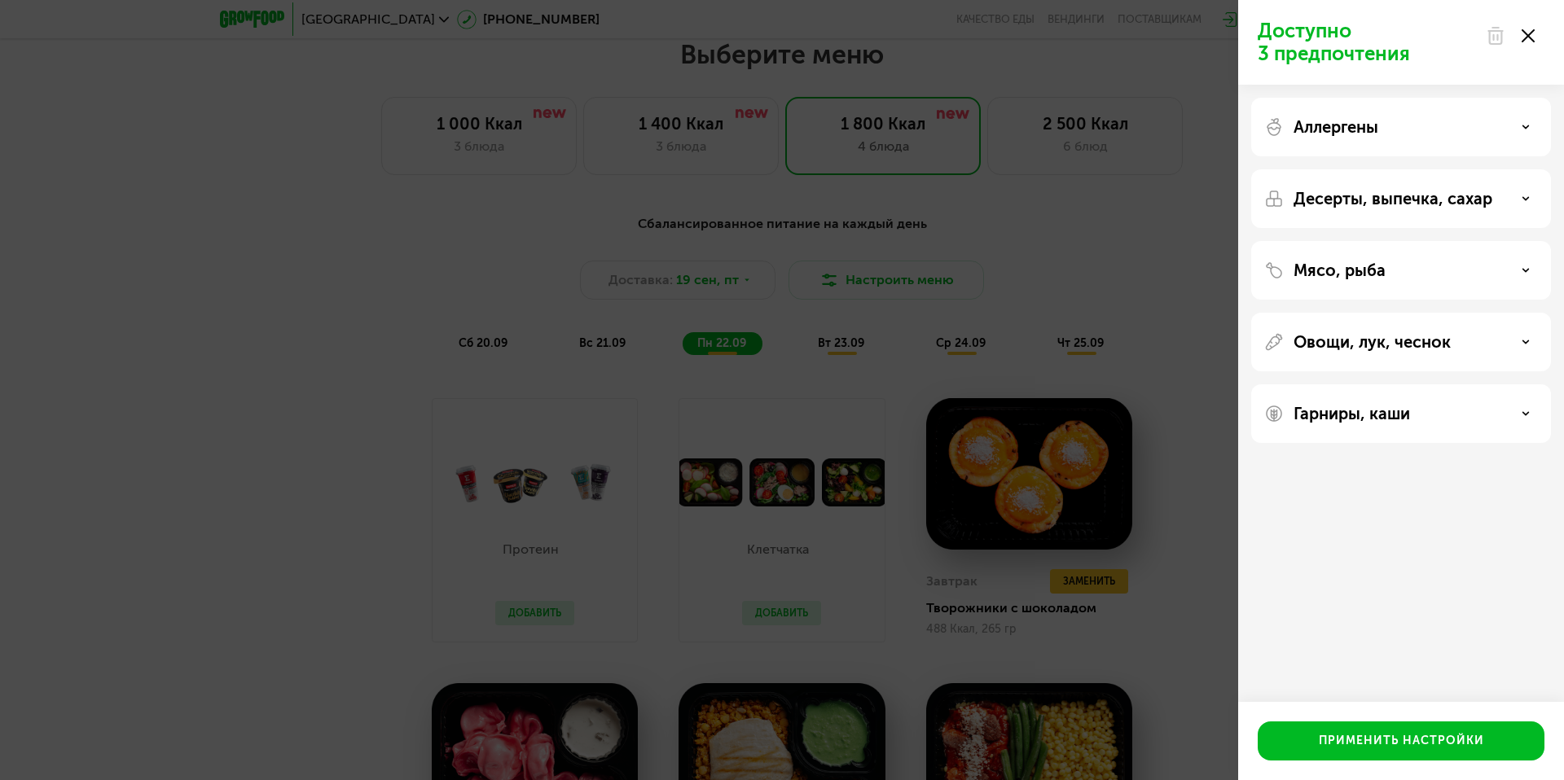
click at [1439, 427] on div "Гарниры, каши" at bounding box center [1401, 414] width 300 height 59
click at [1453, 415] on div "Гарниры, каши" at bounding box center [1401, 414] width 274 height 20
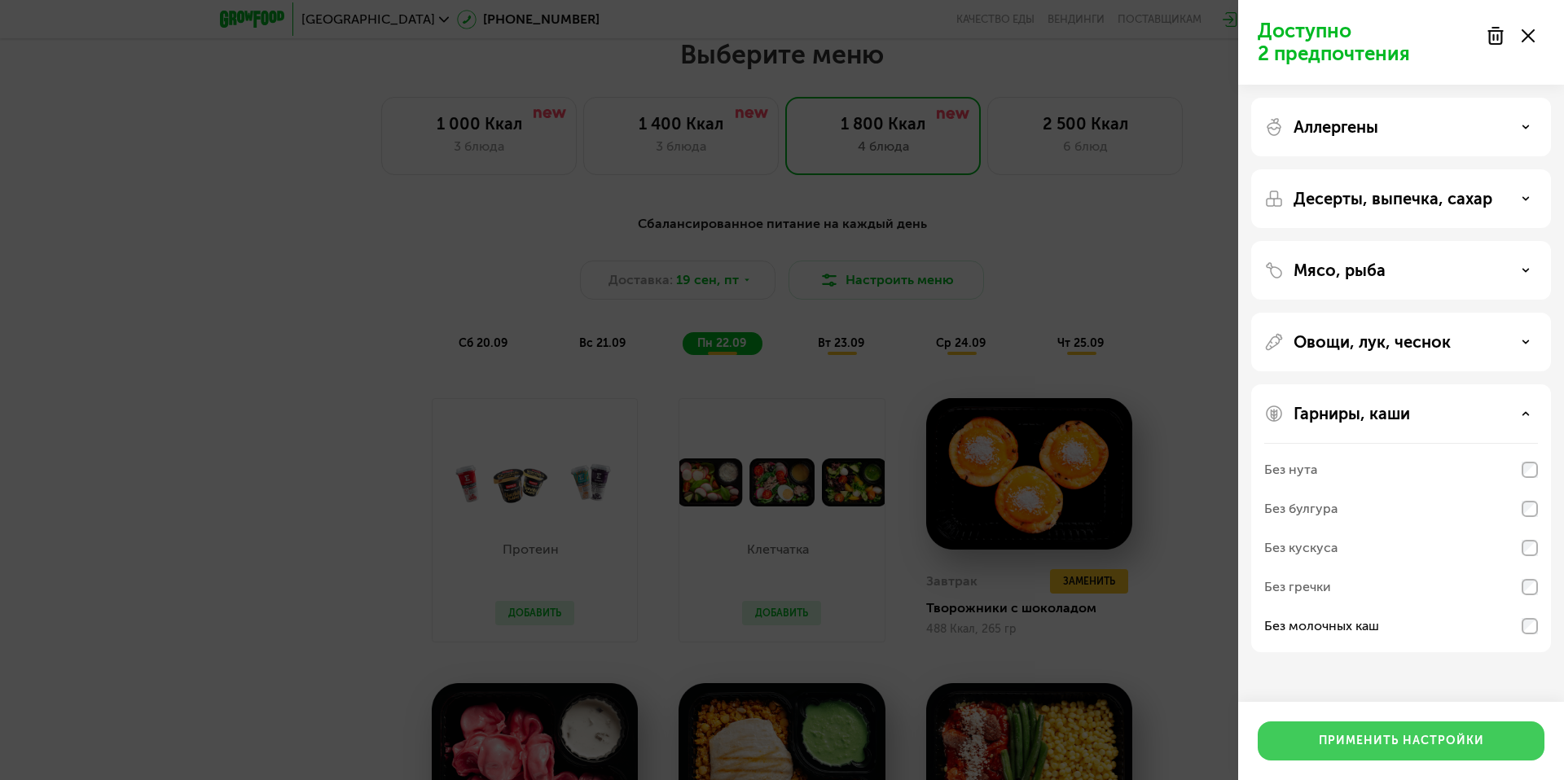
click at [1432, 746] on div "Применить настройки" at bounding box center [1401, 741] width 165 height 16
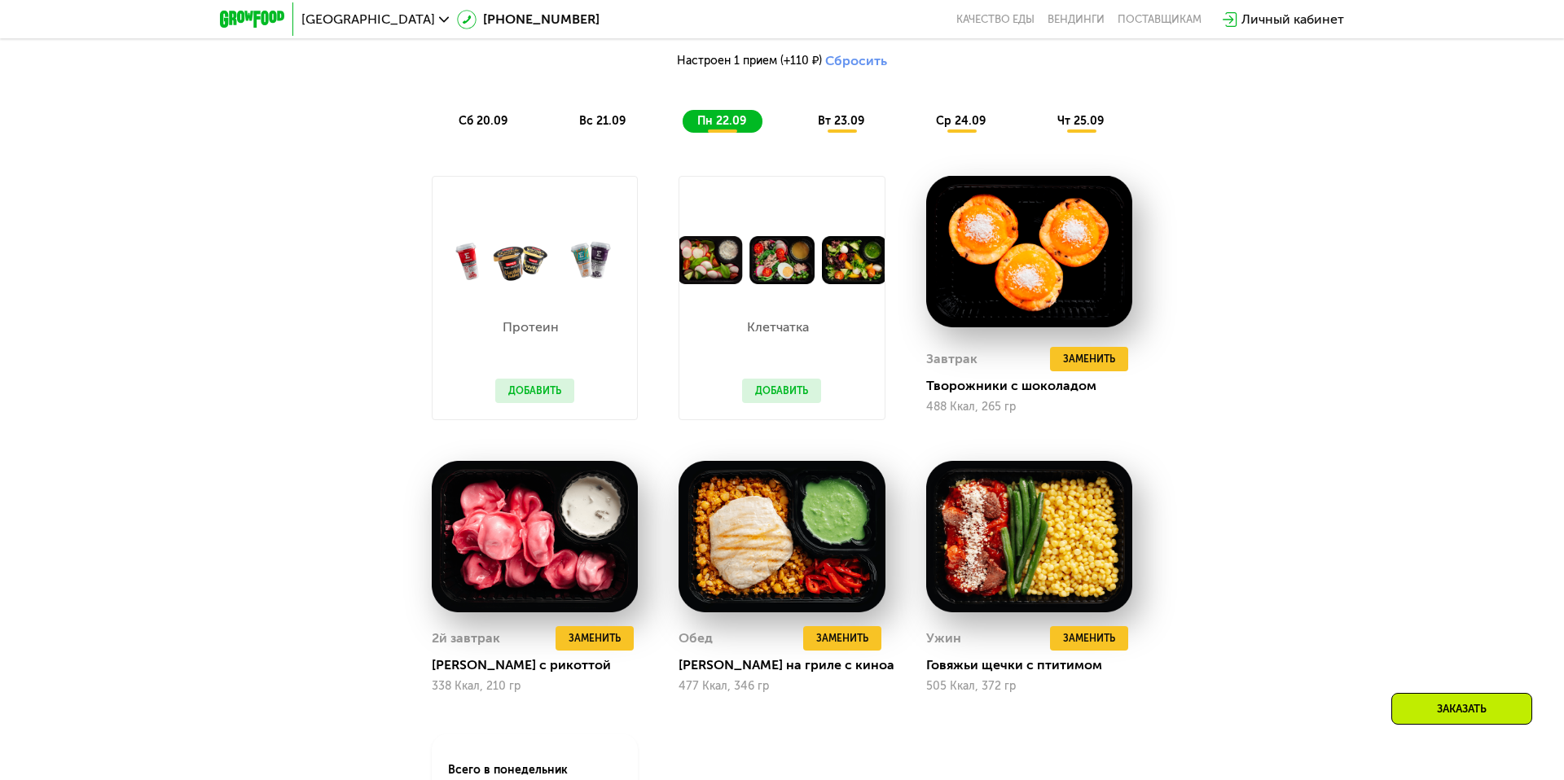
scroll to position [1624, 0]
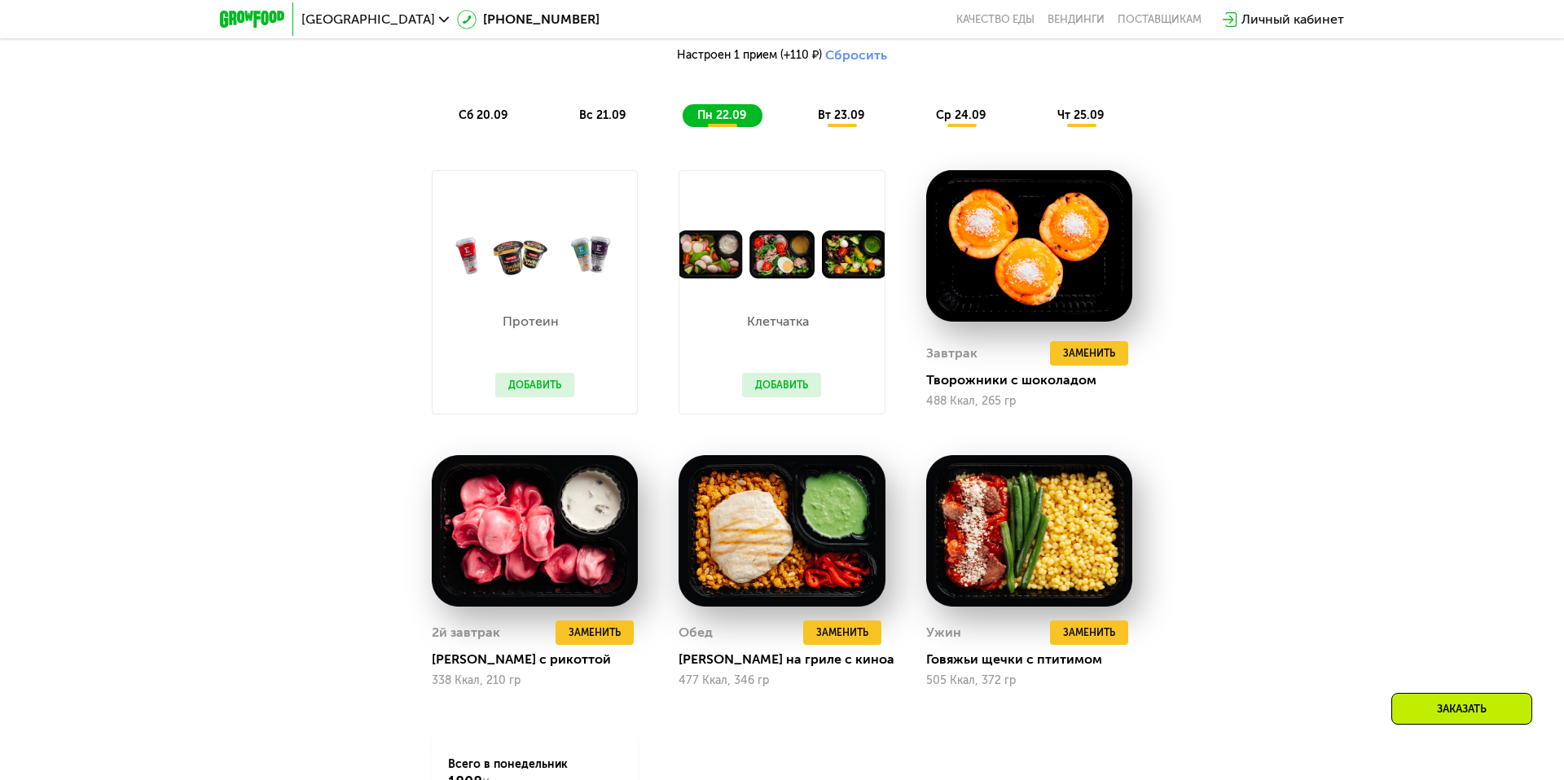
click at [846, 121] on span "вт 23.09" at bounding box center [841, 115] width 46 height 14
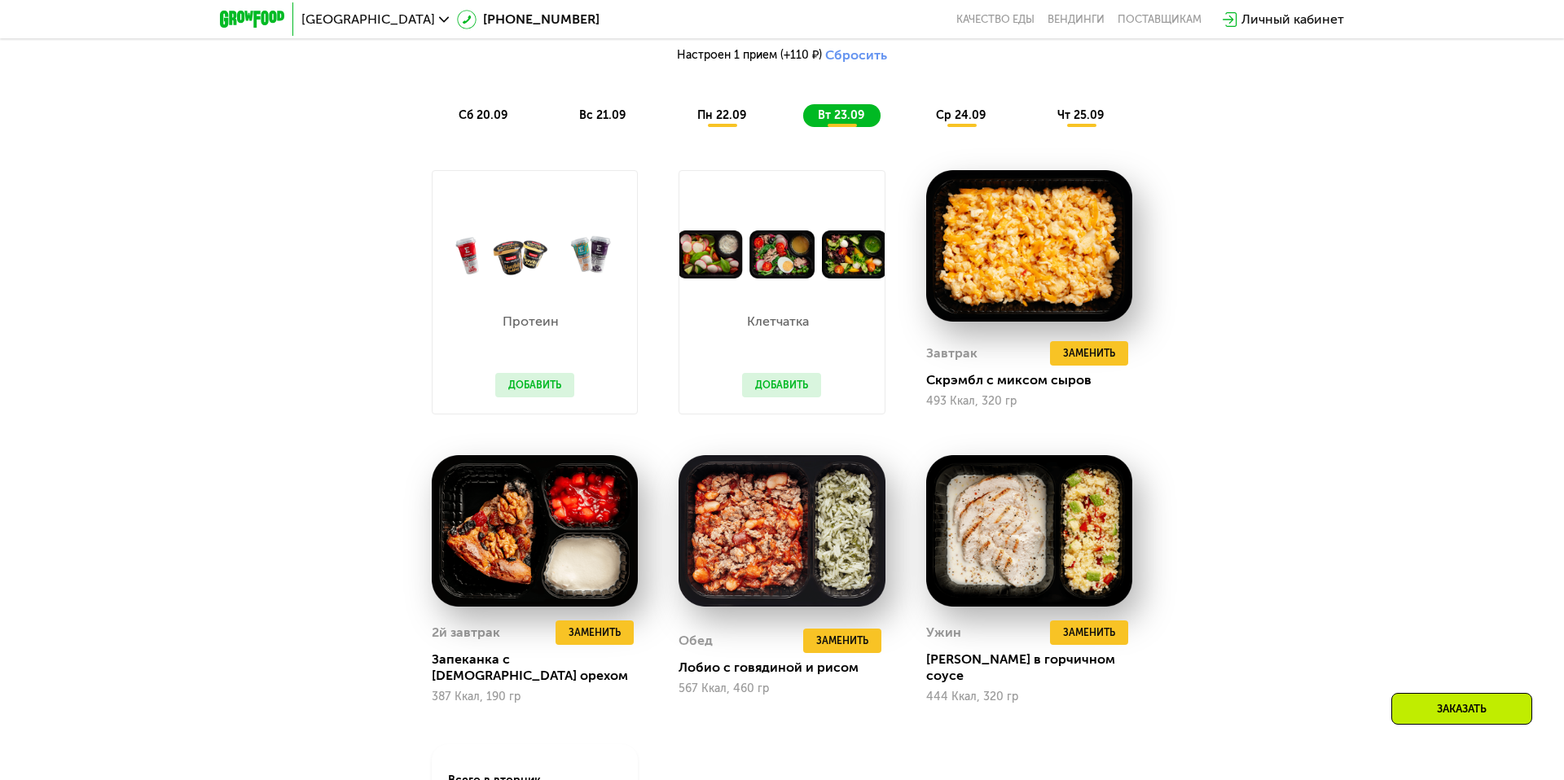
click at [952, 116] on span "ср 24.09" at bounding box center [961, 115] width 50 height 14
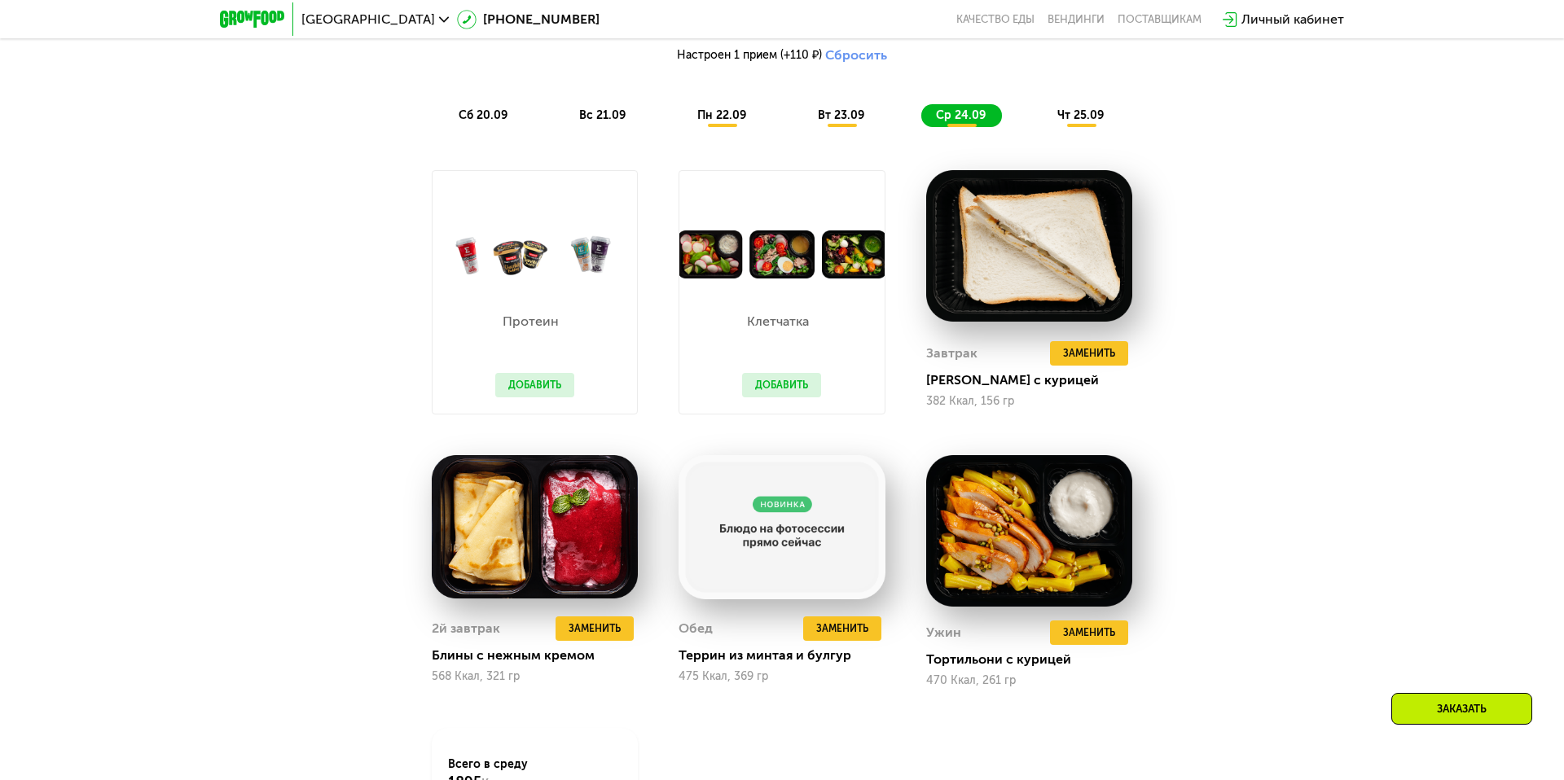
click at [1086, 120] on span "чт 25.09" at bounding box center [1080, 115] width 46 height 14
